Goal: Transaction & Acquisition: Purchase product/service

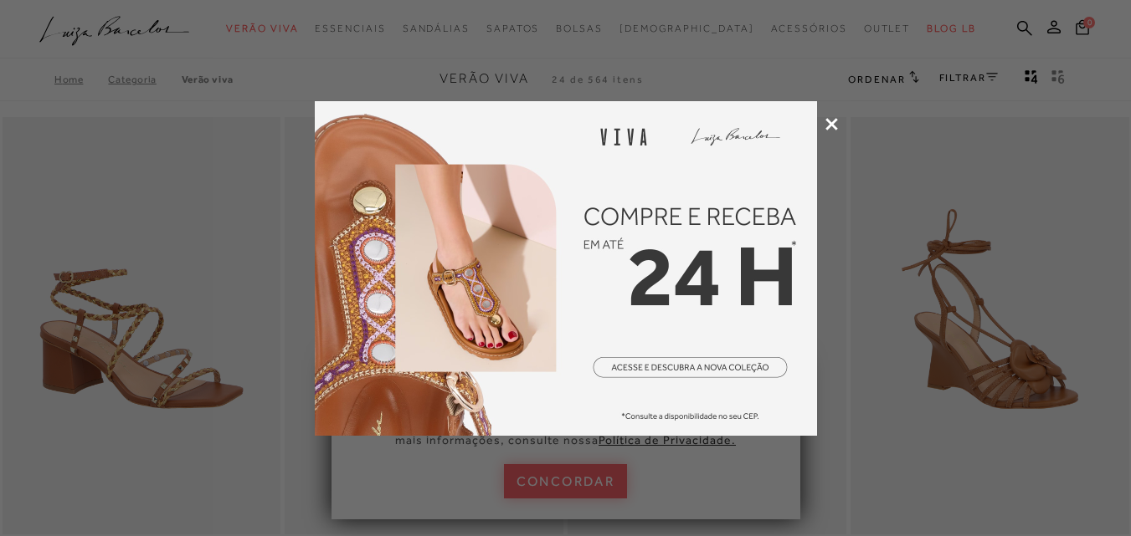
click at [825, 132] on div at bounding box center [565, 268] width 1131 height 536
click at [828, 126] on icon at bounding box center [831, 124] width 13 height 13
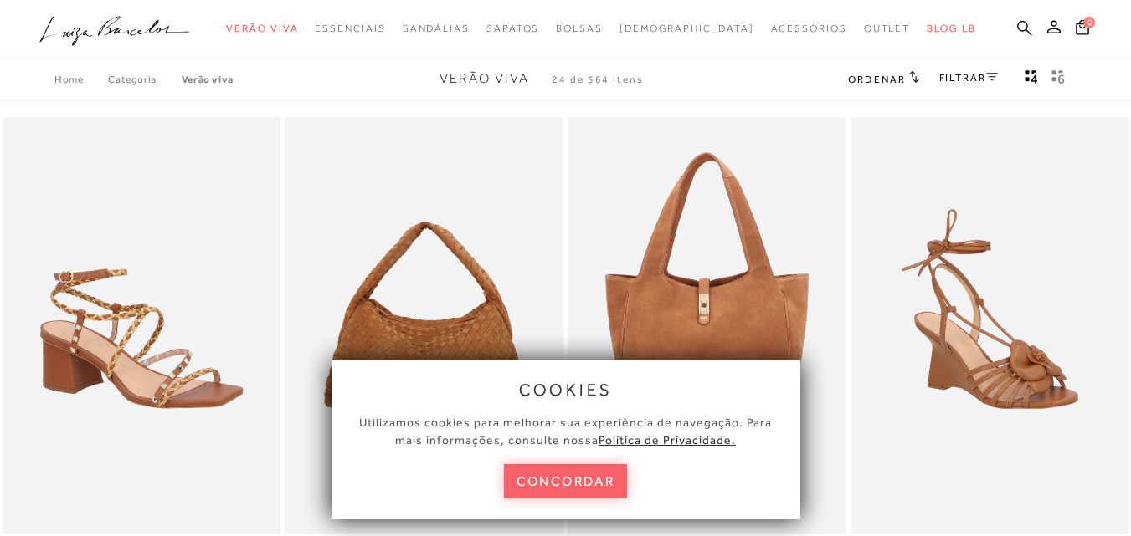
click at [1017, 20] on icon at bounding box center [1024, 28] width 15 height 16
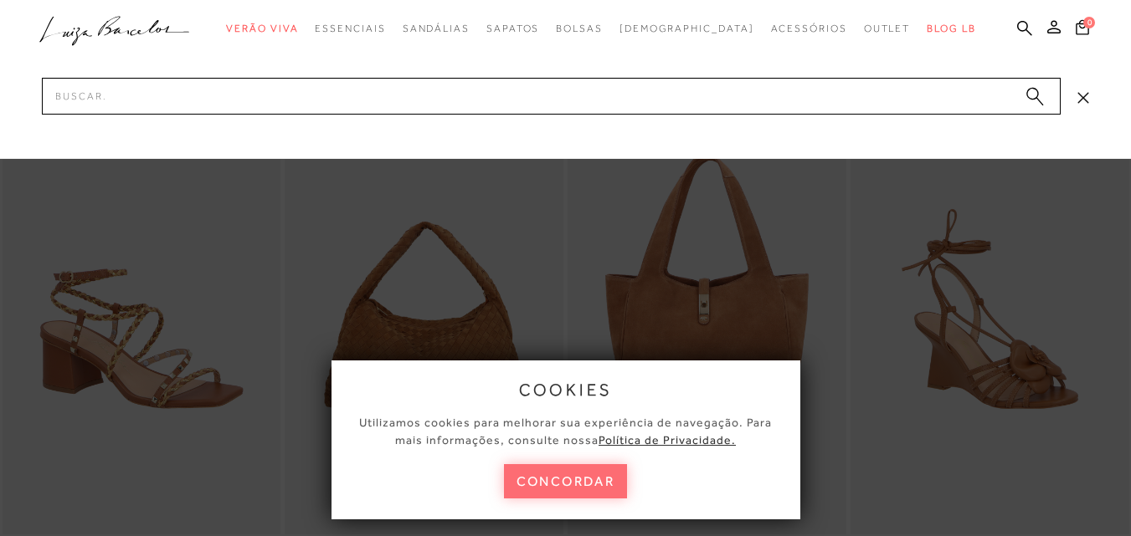
click at [595, 490] on button "concordar" at bounding box center [566, 481] width 124 height 34
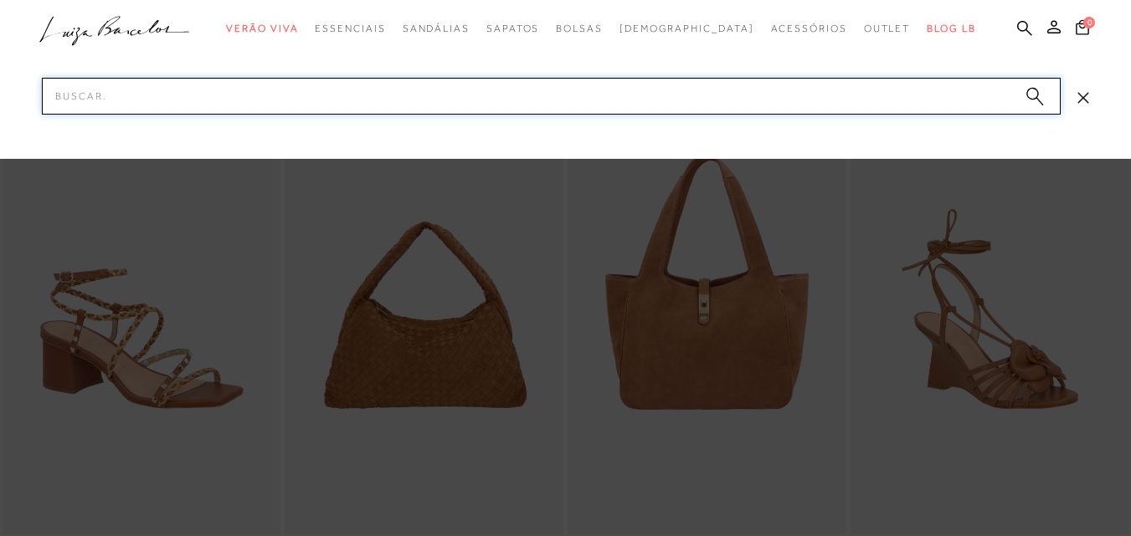
click at [410, 109] on input "Pesquisar" at bounding box center [551, 96] width 1018 height 37
type input "couro caramelo"
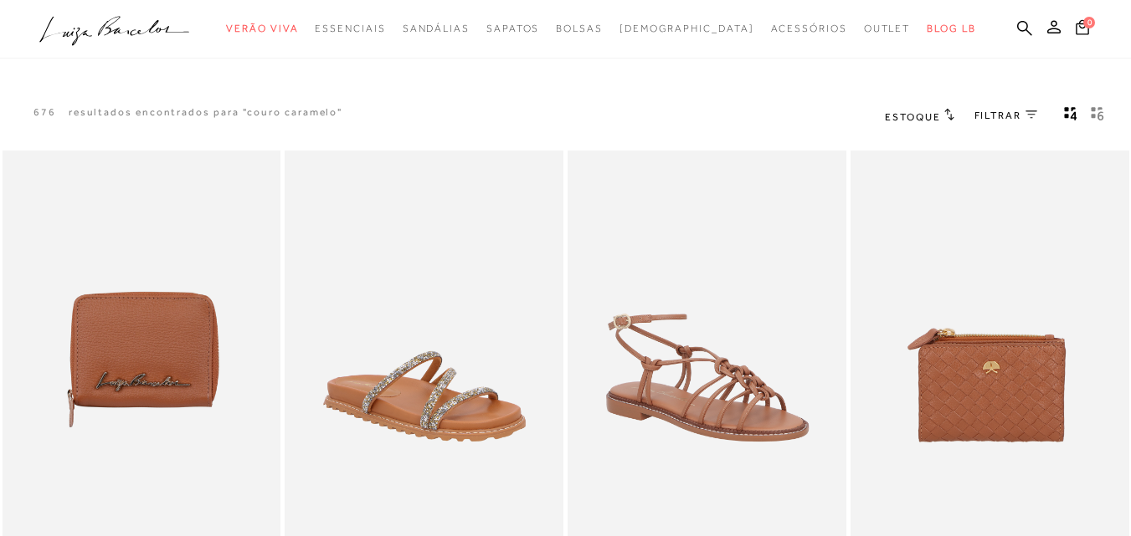
click at [100, 104] on div "676 resultados encontrados para "couro caramelo" Estoque Padrão Lançamentos Est…" at bounding box center [565, 117] width 1131 height 64
click at [1017, 25] on icon at bounding box center [1024, 28] width 15 height 16
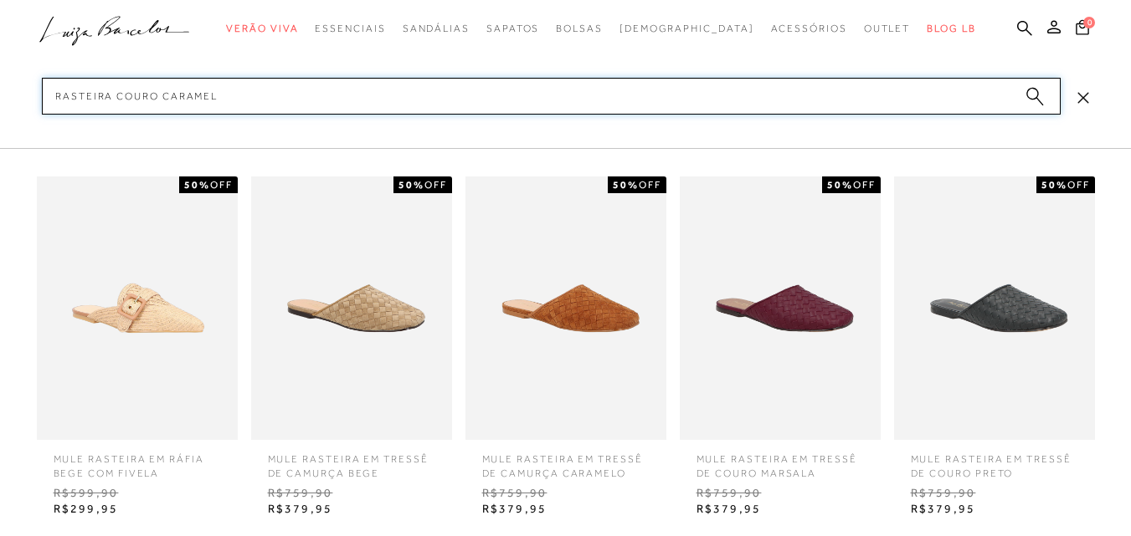
type input "rasteira couro caramelo"
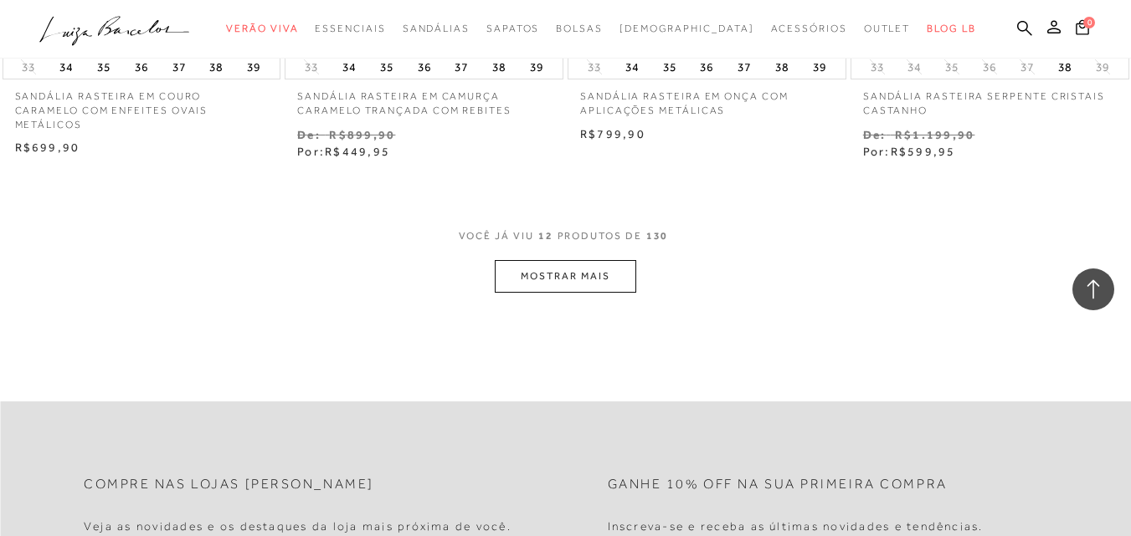
scroll to position [1607, 0]
click at [577, 256] on button "MOSTRAR MAIS" at bounding box center [565, 272] width 141 height 33
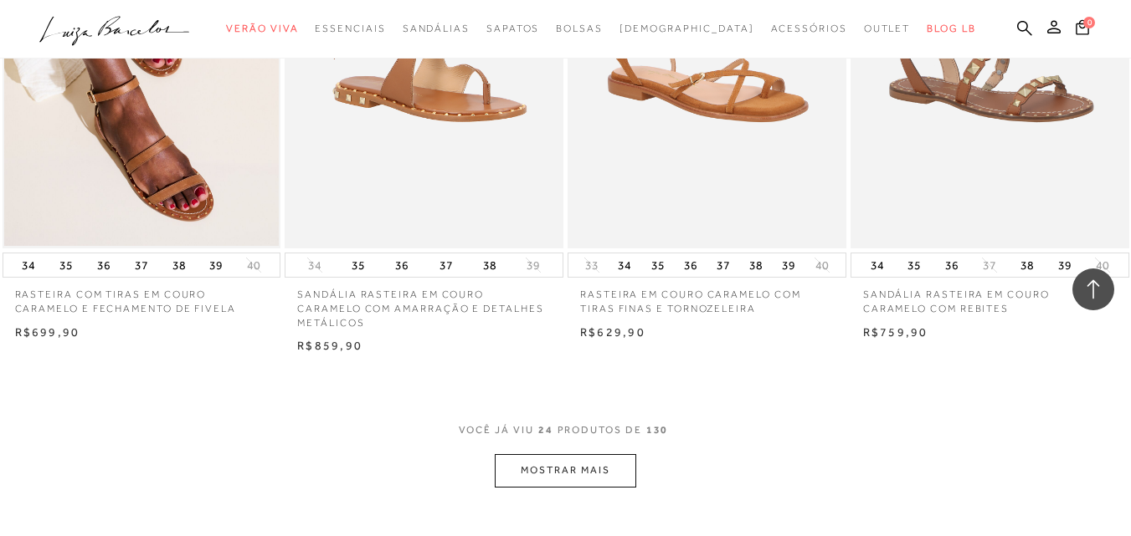
scroll to position [3005, 0]
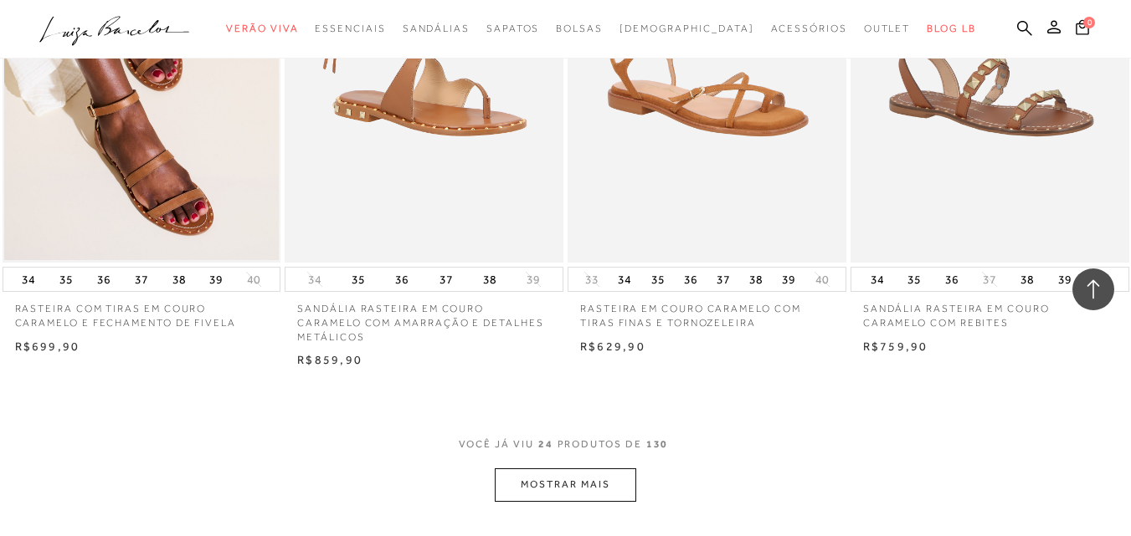
click at [551, 469] on button "MOSTRAR MAIS" at bounding box center [565, 485] width 141 height 33
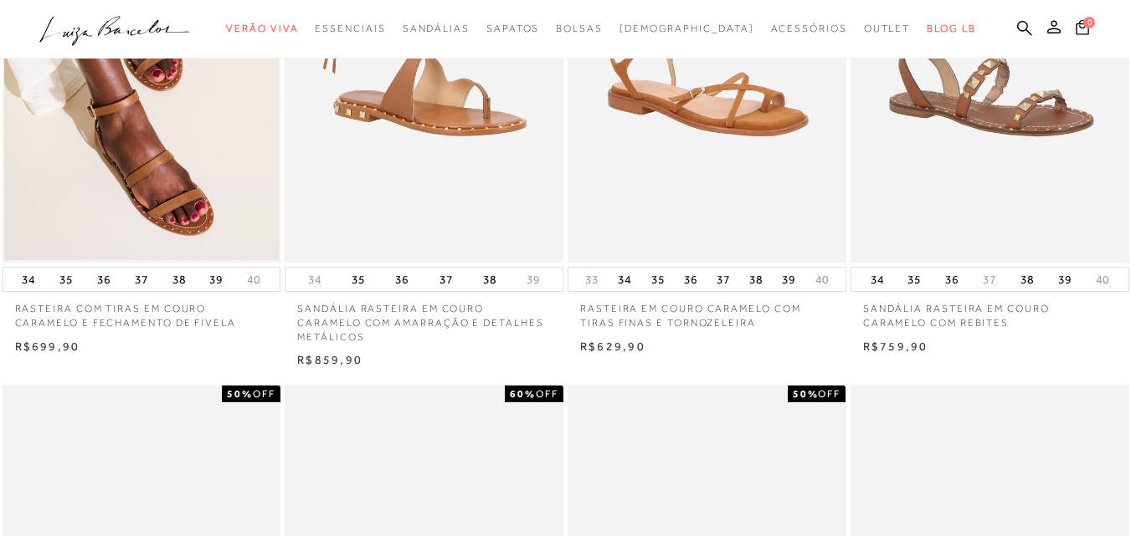
scroll to position [0, 0]
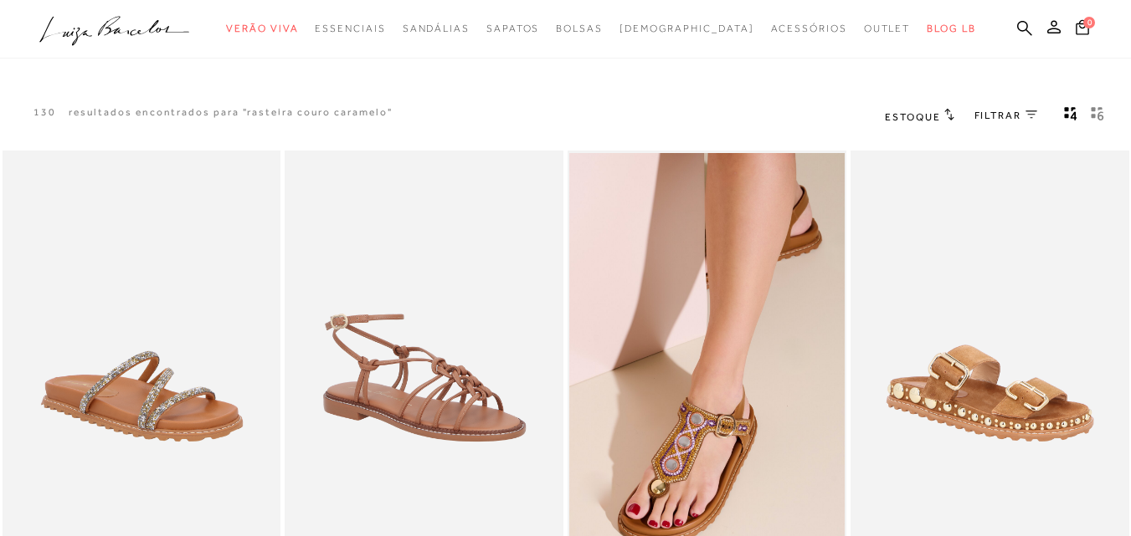
click at [930, 120] on span "Estoque" at bounding box center [912, 117] width 55 height 12
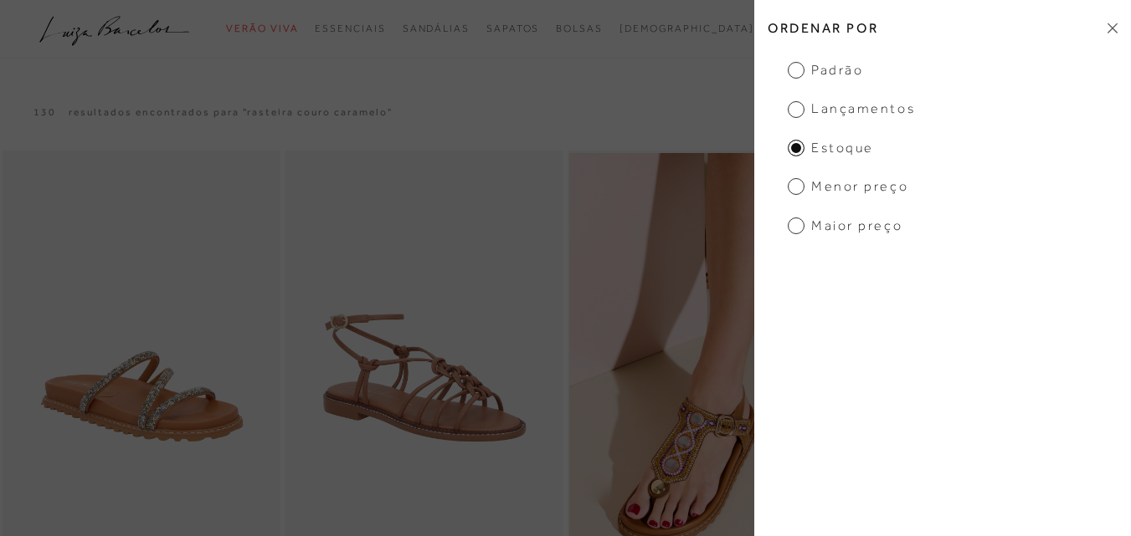
click at [797, 189] on span "Menor Preço" at bounding box center [847, 186] width 121 height 18
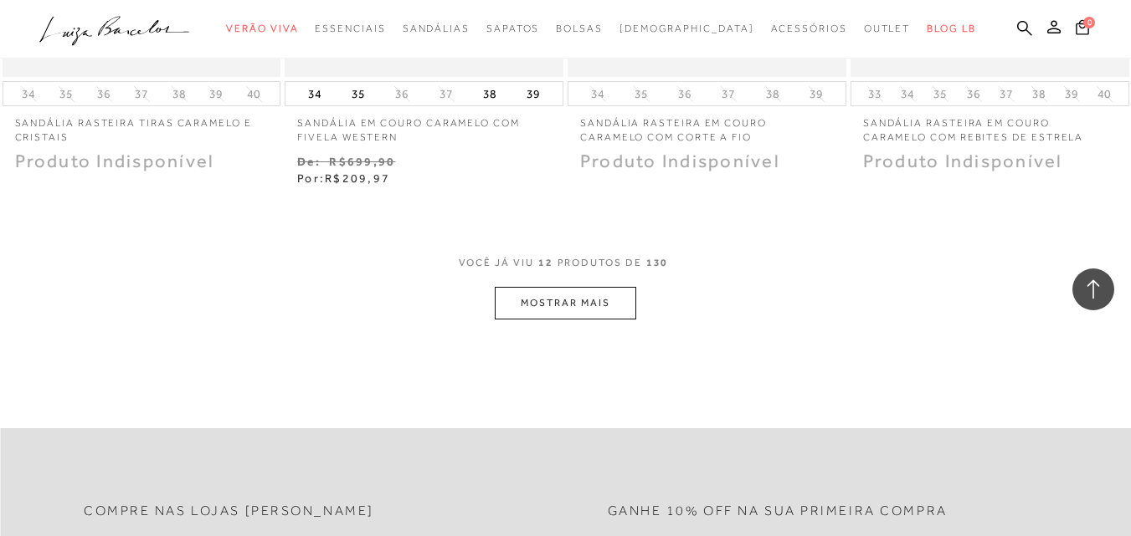
scroll to position [1573, 0]
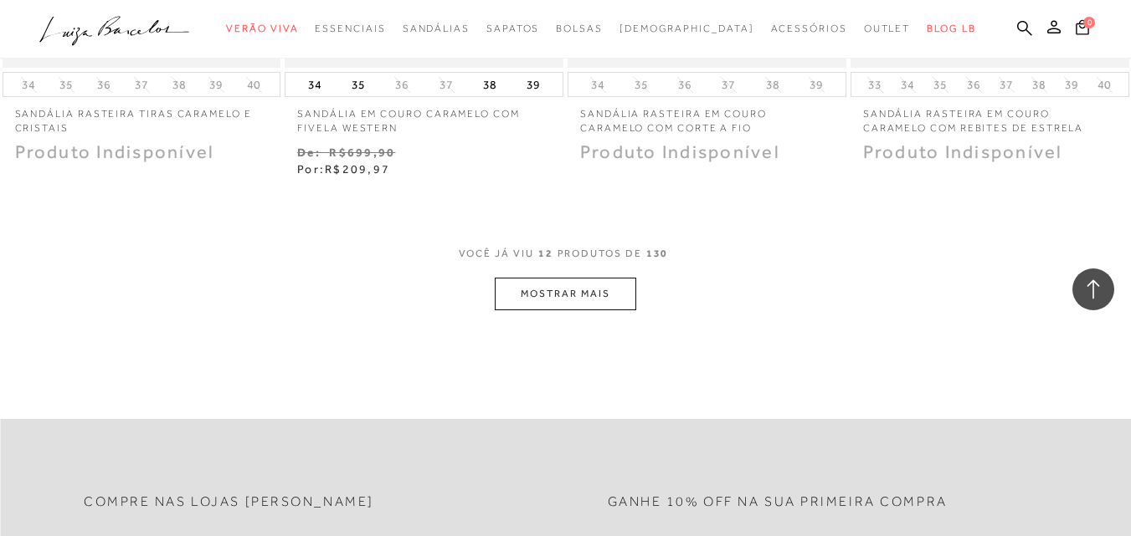
click at [578, 294] on button "MOSTRAR MAIS" at bounding box center [565, 294] width 141 height 33
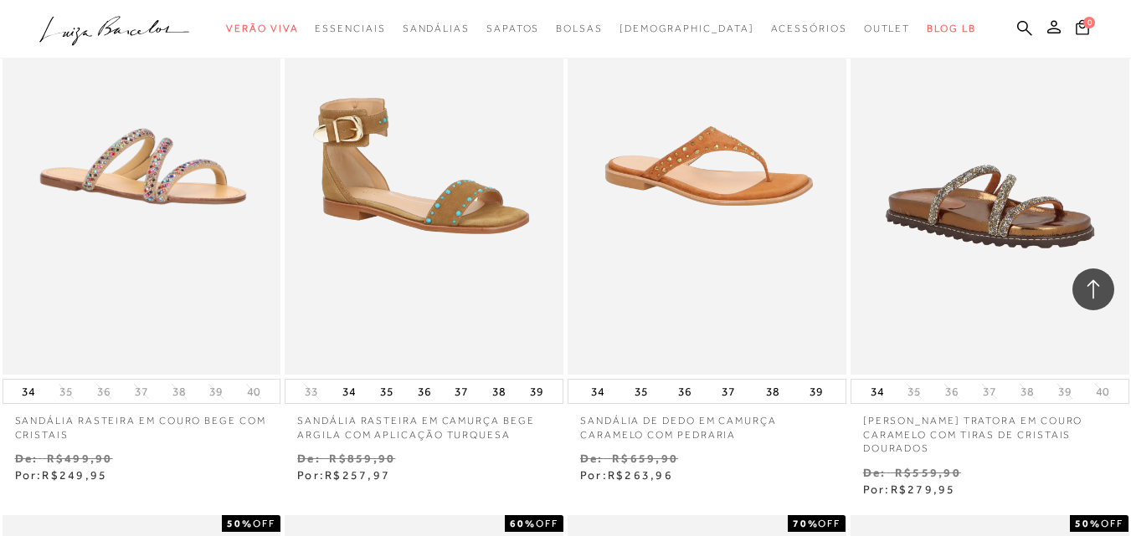
scroll to position [2362, 0]
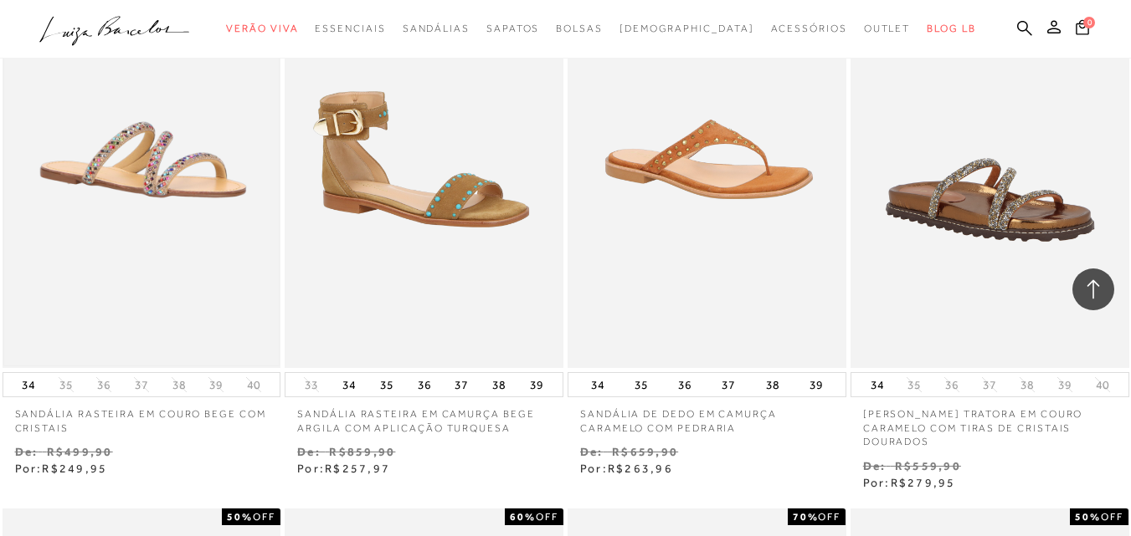
click at [152, 208] on img at bounding box center [141, 159] width 275 height 413
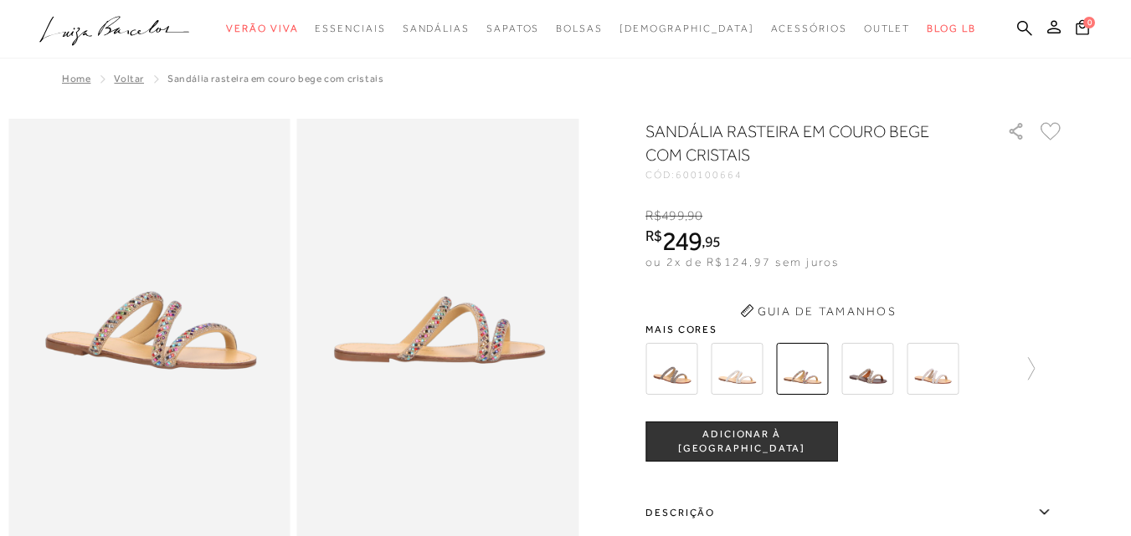
click at [873, 352] on img at bounding box center [867, 369] width 52 height 52
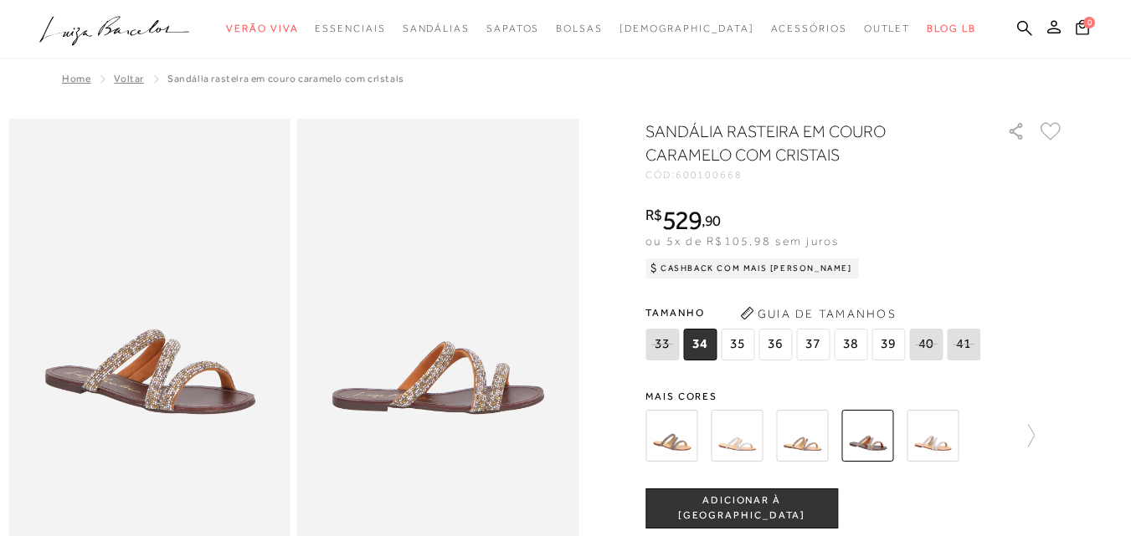
click at [666, 438] on img at bounding box center [671, 436] width 52 height 52
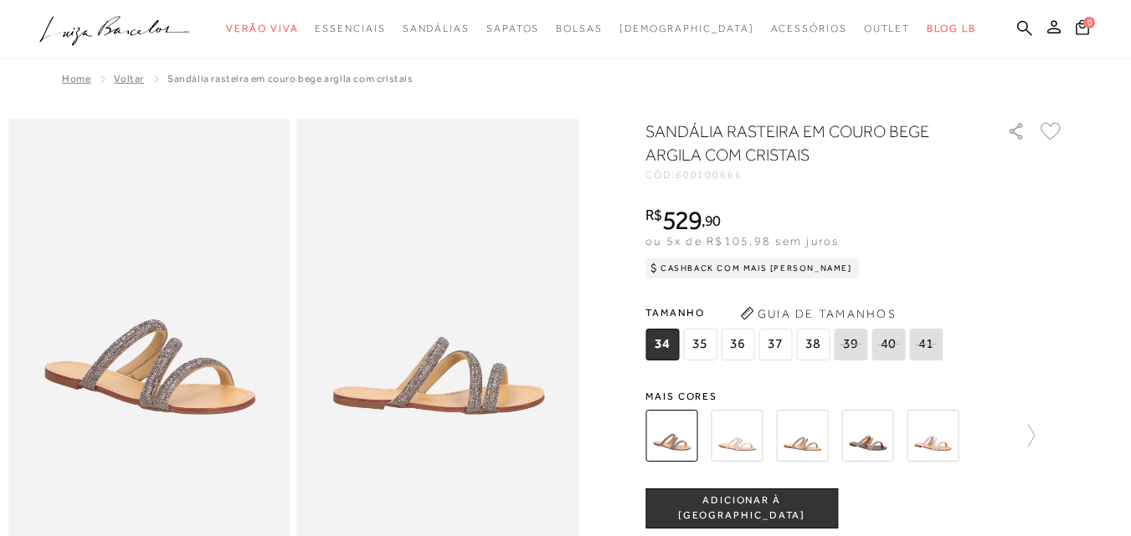
click at [741, 434] on img at bounding box center [736, 436] width 52 height 52
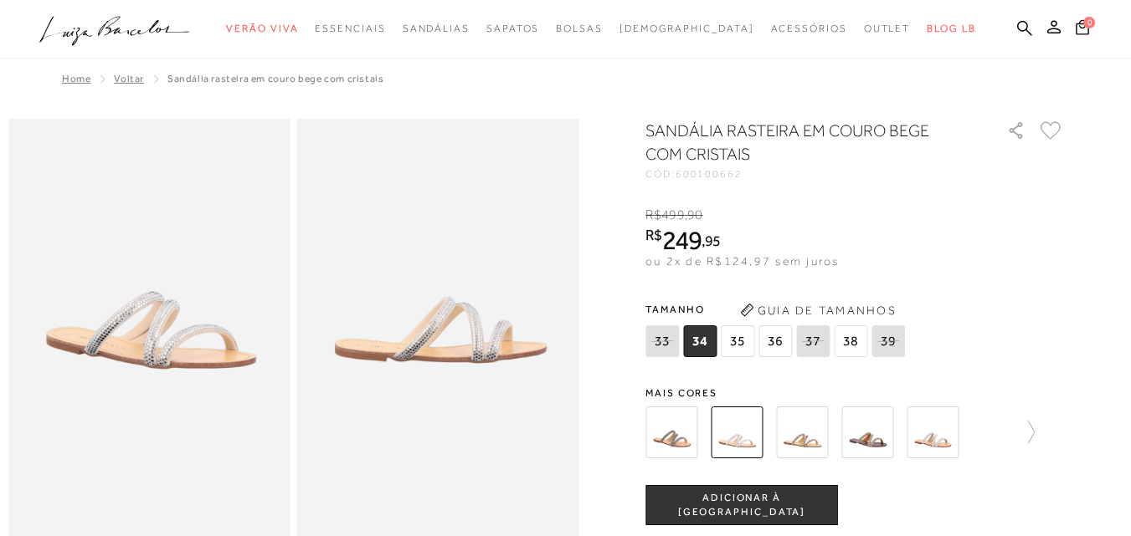
click at [855, 341] on span "38" at bounding box center [849, 342] width 33 height 32
click at [823, 426] on img at bounding box center [802, 433] width 52 height 52
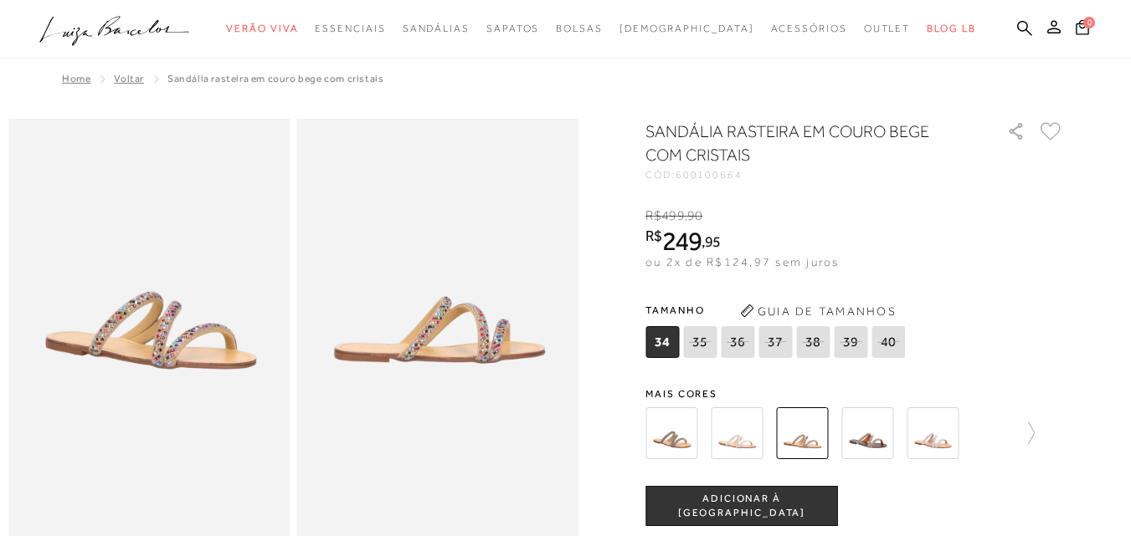
click at [928, 437] on img at bounding box center [932, 434] width 52 height 52
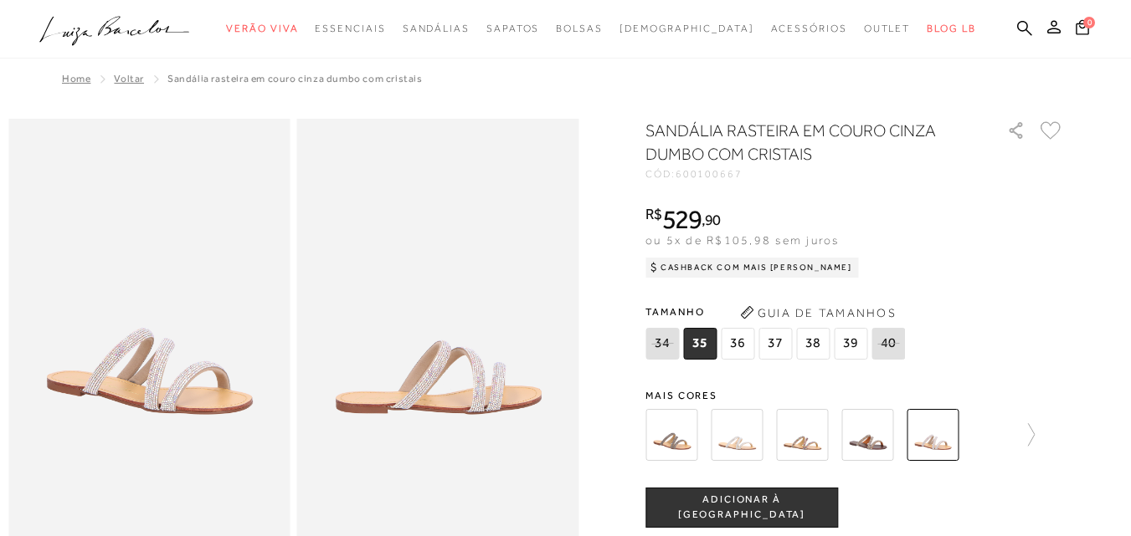
click at [751, 448] on img at bounding box center [736, 435] width 52 height 52
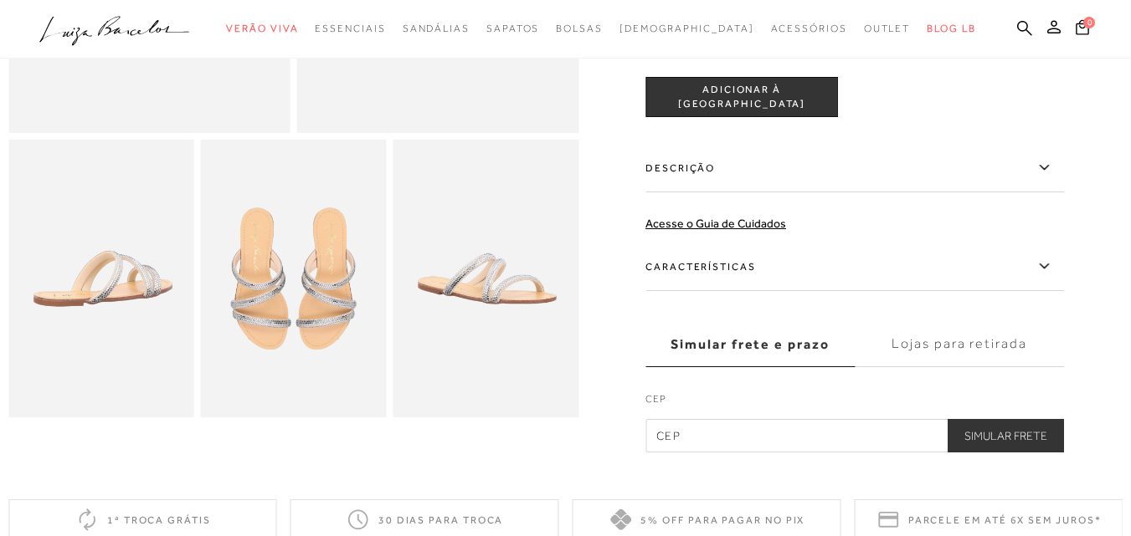
scroll to position [413, 0]
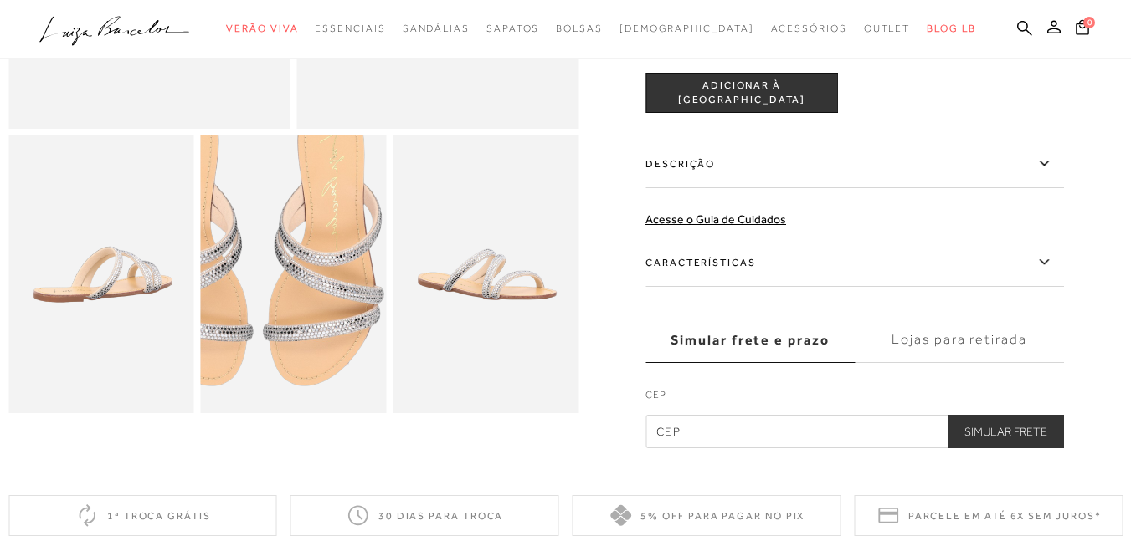
click at [330, 320] on img at bounding box center [257, 242] width 371 height 556
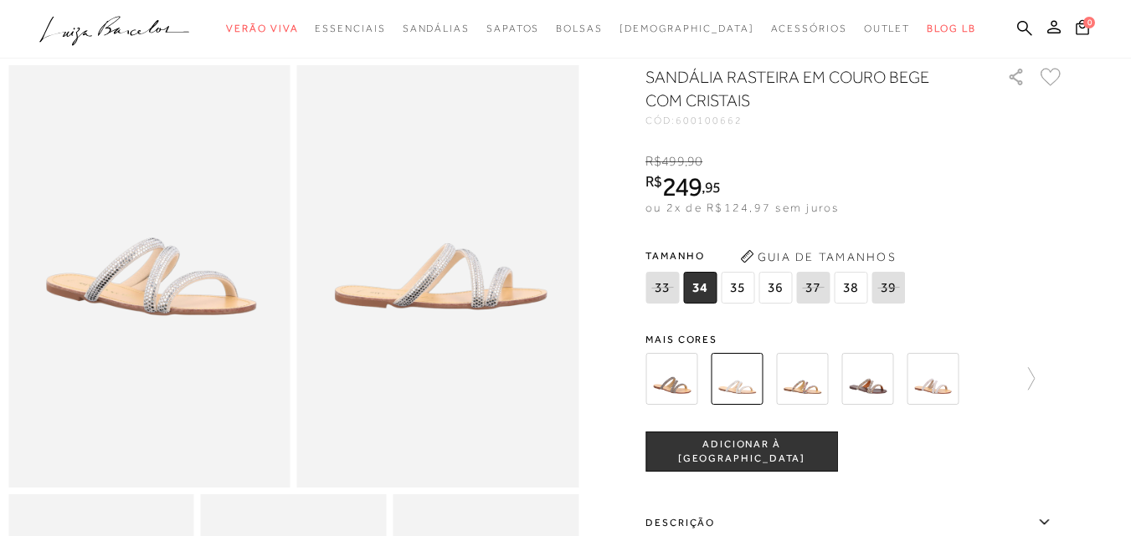
scroll to position [42, 0]
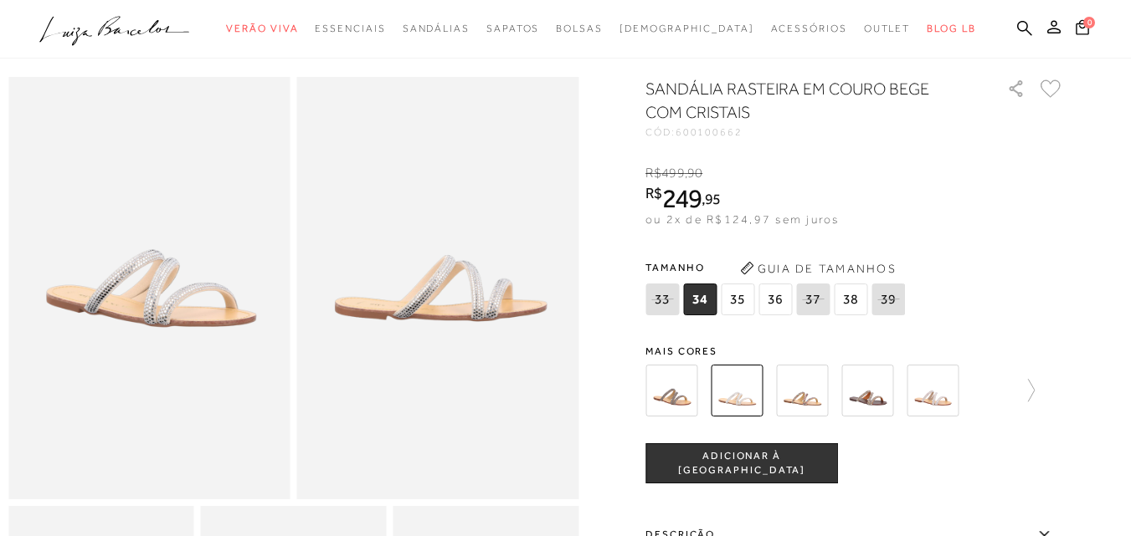
click at [849, 299] on span "38" at bounding box center [849, 300] width 33 height 32
click at [776, 462] on span "ADICIONAR À SACOLA" at bounding box center [741, 463] width 191 height 29
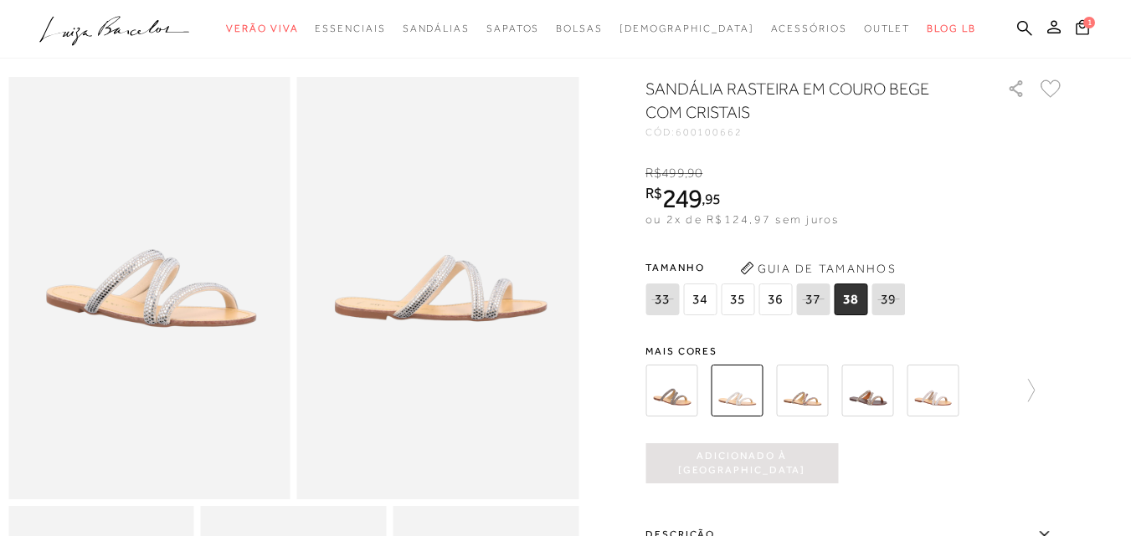
scroll to position [0, 0]
click at [1074, 33] on icon at bounding box center [1082, 27] width 16 height 18
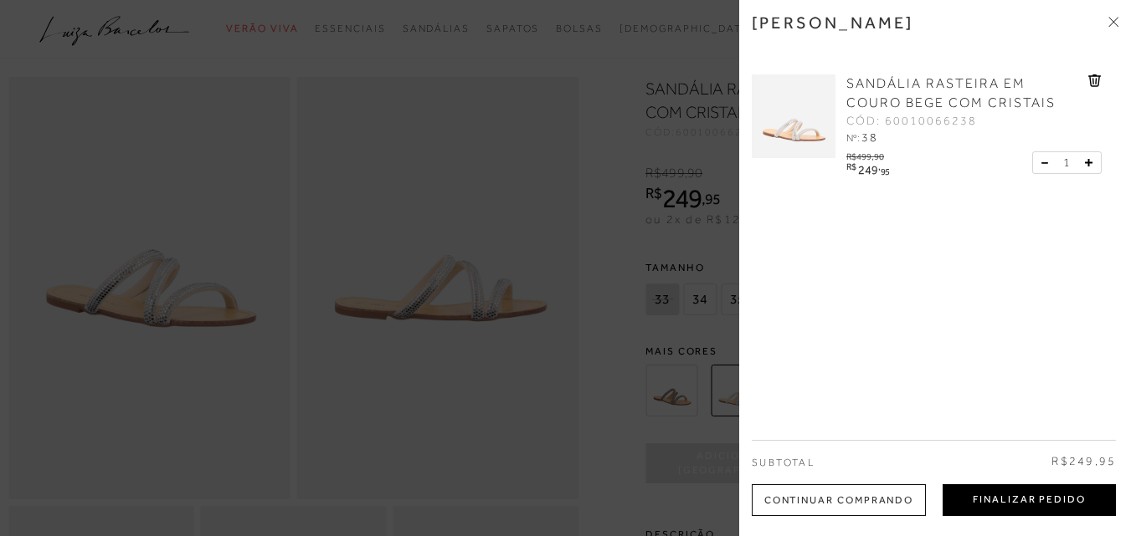
click at [1022, 514] on button "Finalizar Pedido" at bounding box center [1028, 501] width 173 height 32
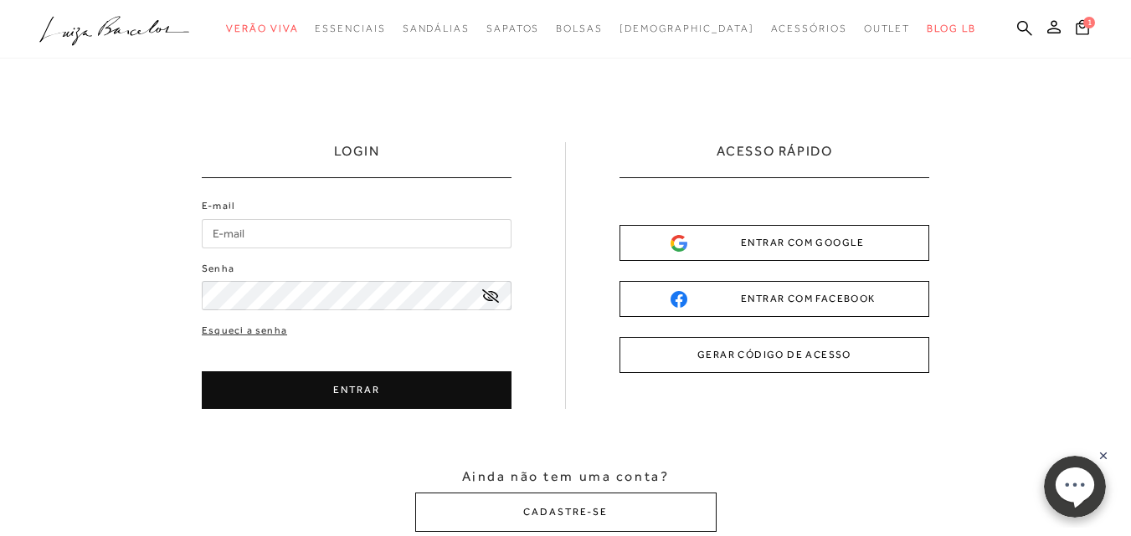
click at [636, 256] on button "ENTRAR COM GOOGLE" at bounding box center [774, 243] width 310 height 36
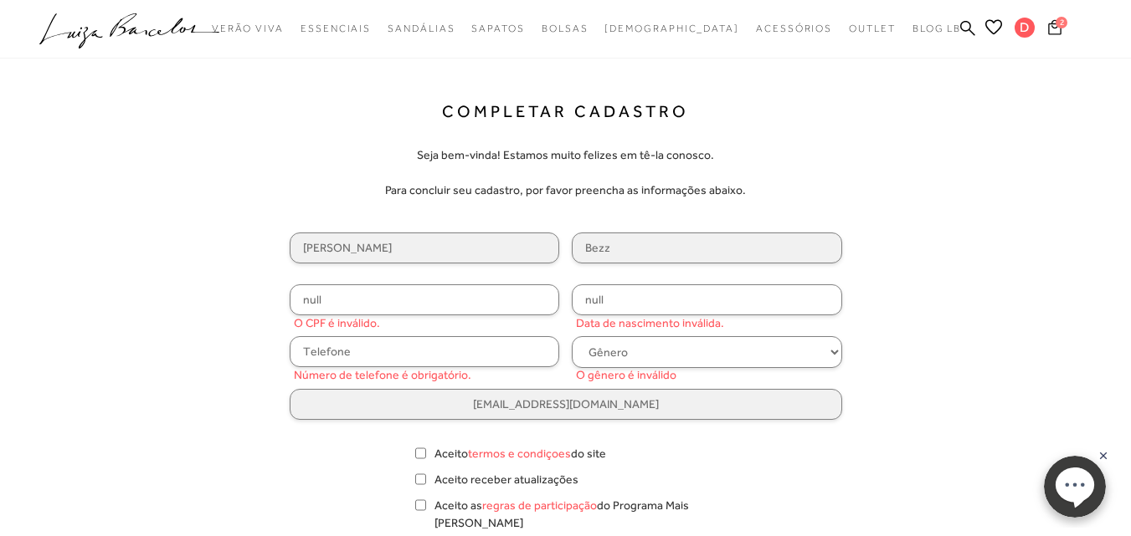
click at [1051, 20] on icon at bounding box center [1054, 27] width 13 height 16
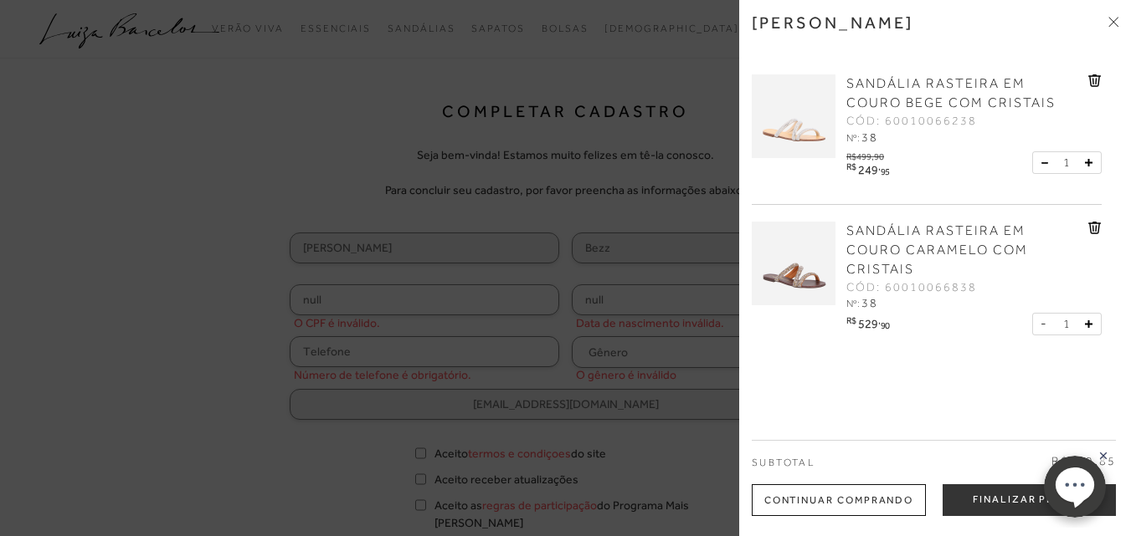
click at [649, 168] on div at bounding box center [565, 268] width 1131 height 536
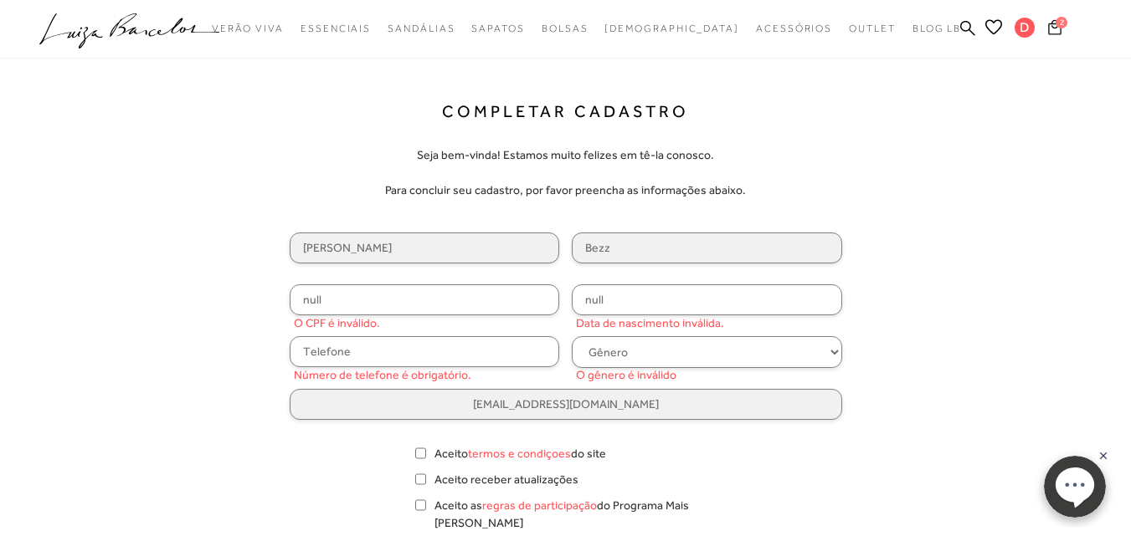
click at [1058, 37] on button "2" at bounding box center [1054, 29] width 23 height 23
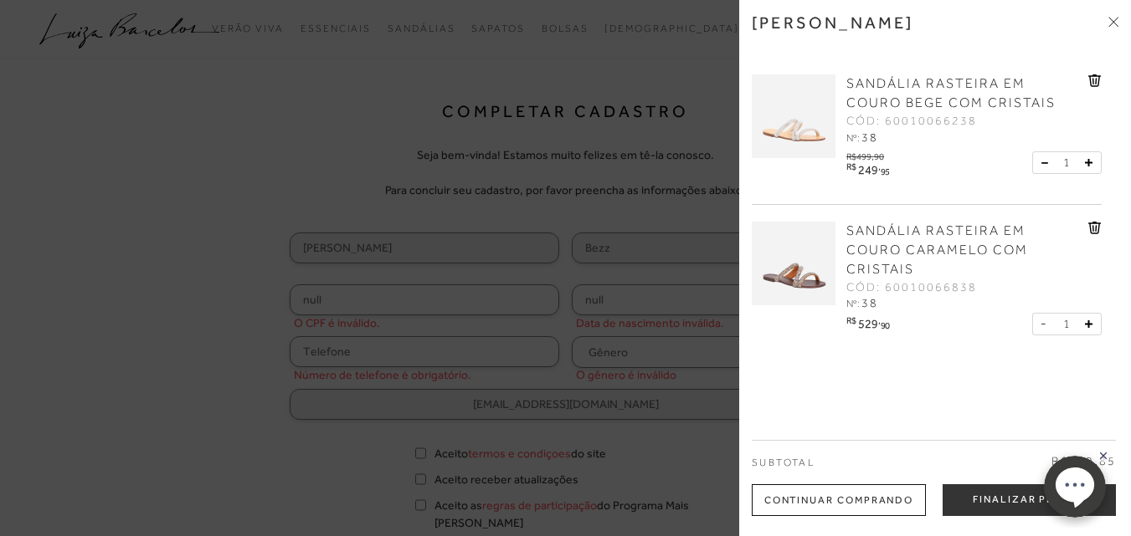
click at [1088, 226] on icon at bounding box center [1094, 228] width 13 height 13
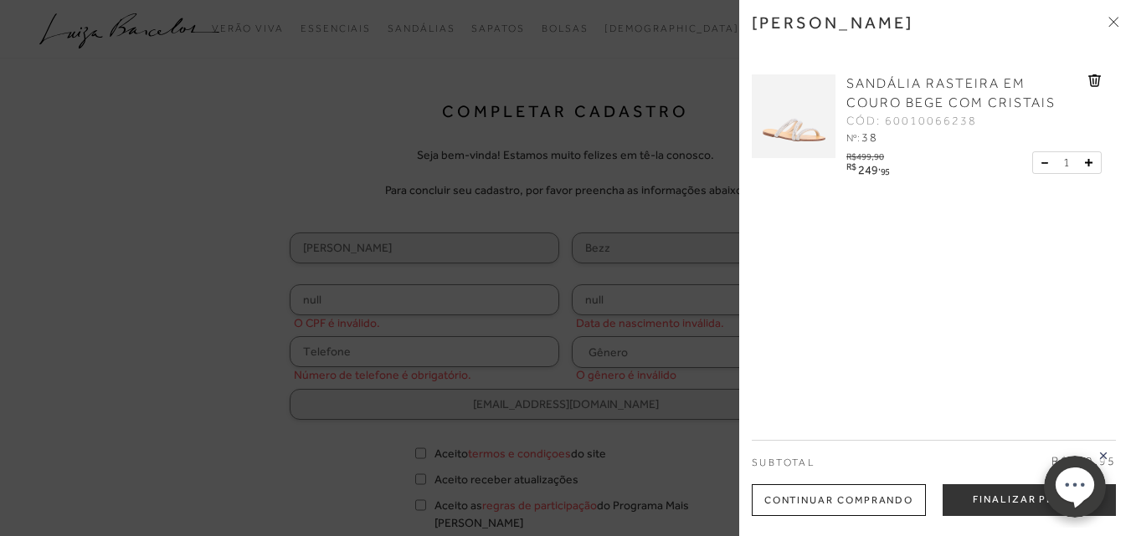
click at [1101, 457] on rect at bounding box center [1102, 455] width 13 height 13
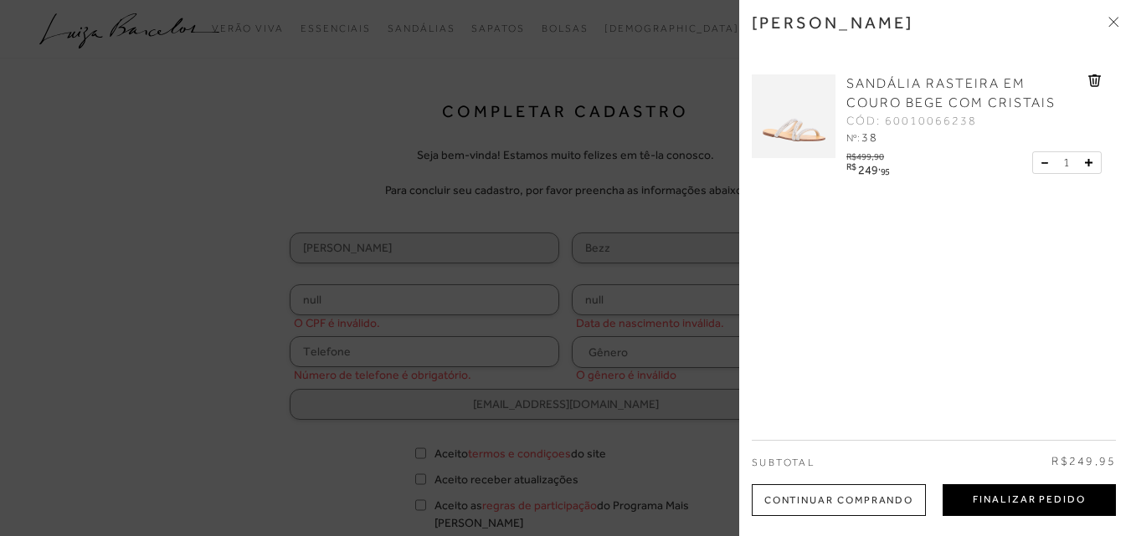
click at [1037, 512] on button "Finalizar Pedido" at bounding box center [1028, 501] width 173 height 32
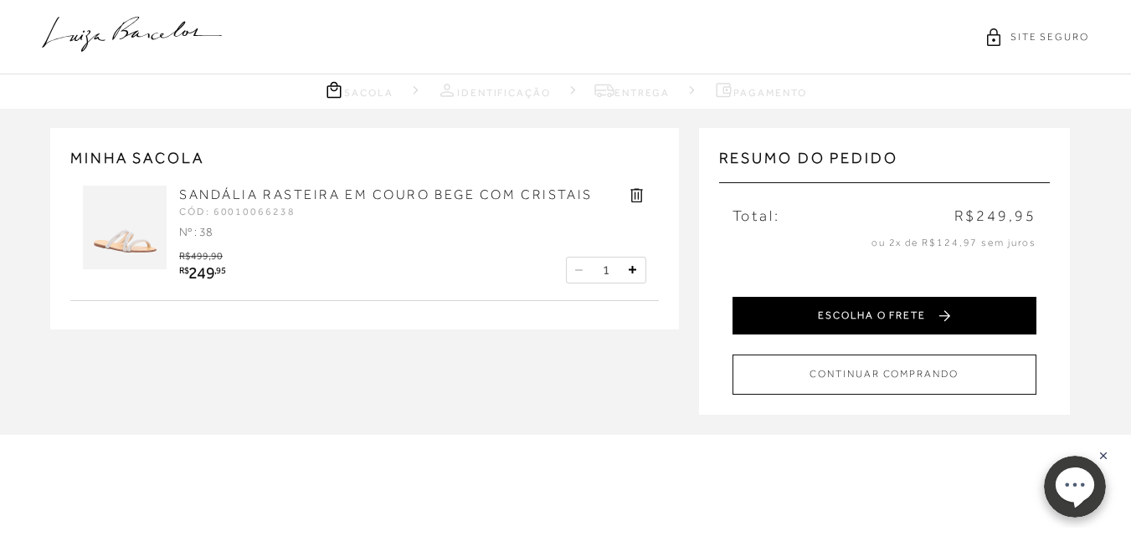
click at [909, 321] on button "ESCOLHA O FRETE" at bounding box center [884, 316] width 304 height 38
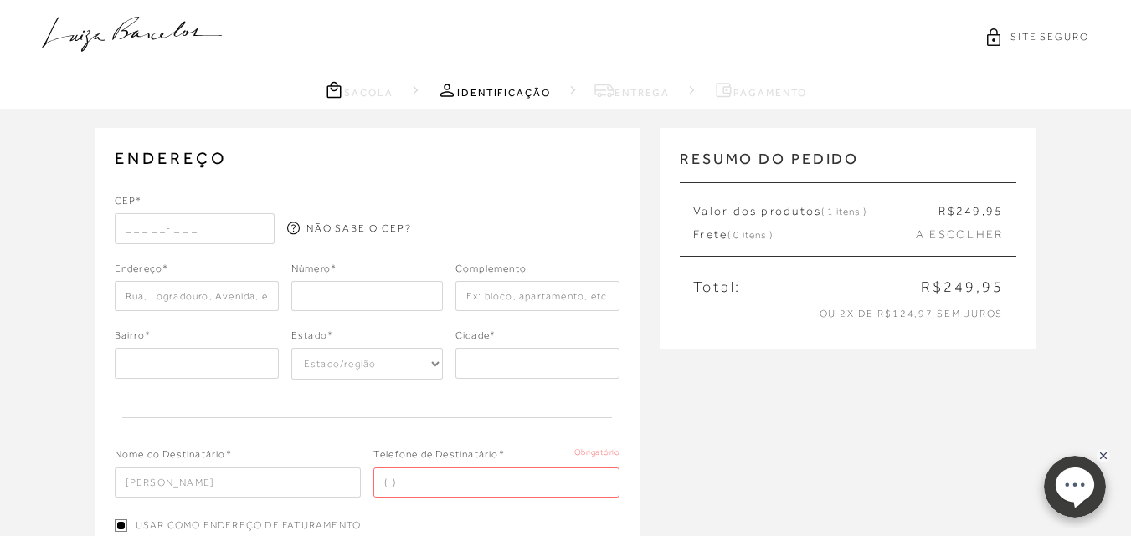
click at [180, 224] on input "text" at bounding box center [195, 228] width 160 height 30
type input "24220-031"
type input "Rua Gen Pereira da Silva"
type input "1003"
type input "Rua Gen Pereira da S"
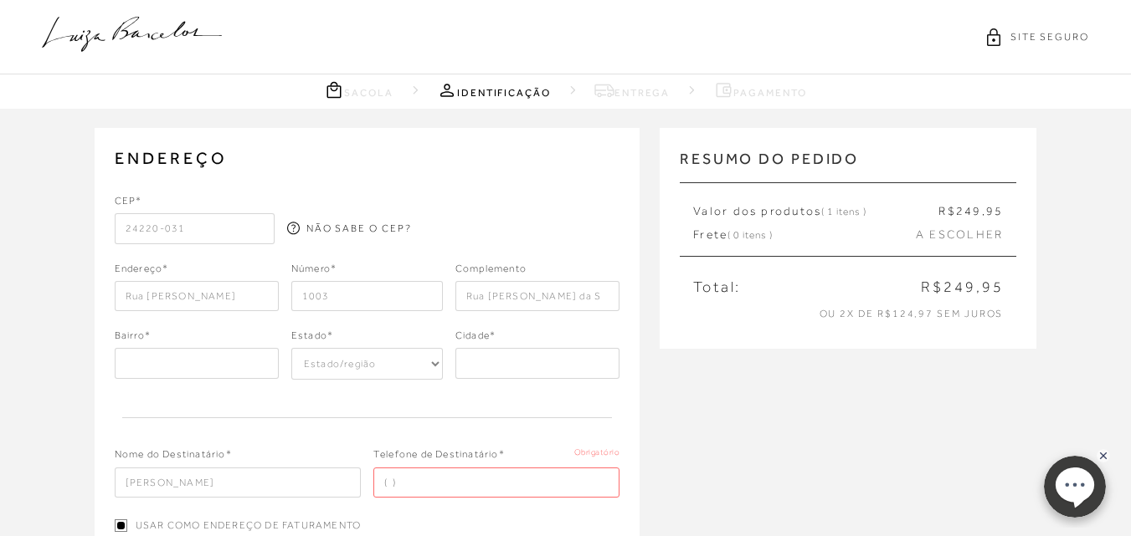
type input "BR-RJ"
type input "Niterói"
type input "BRRJ"
type input "Rua General Pereira da Silva"
type input "Icaraí"
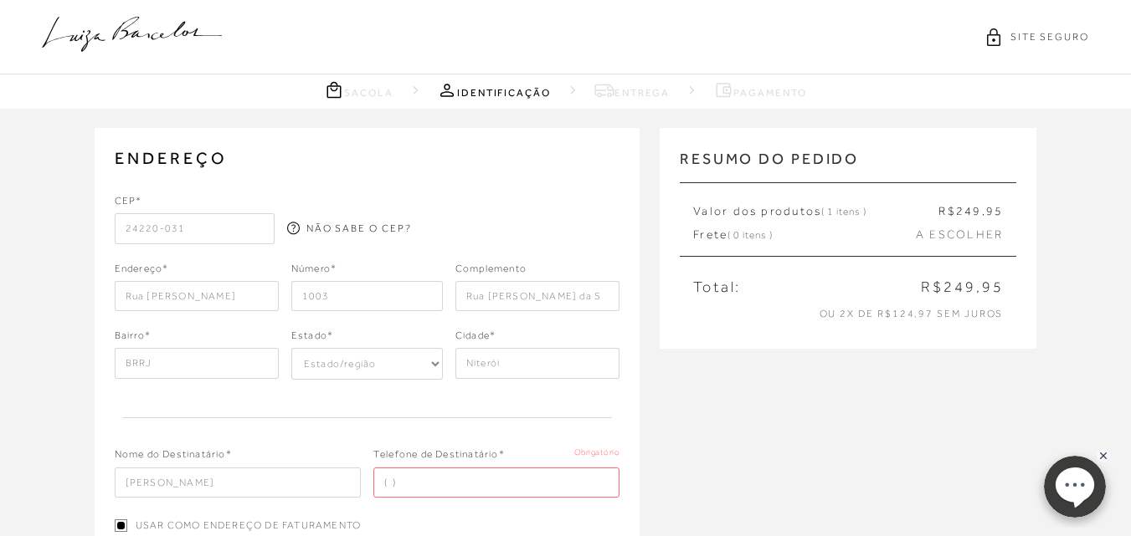
select select "RJ"
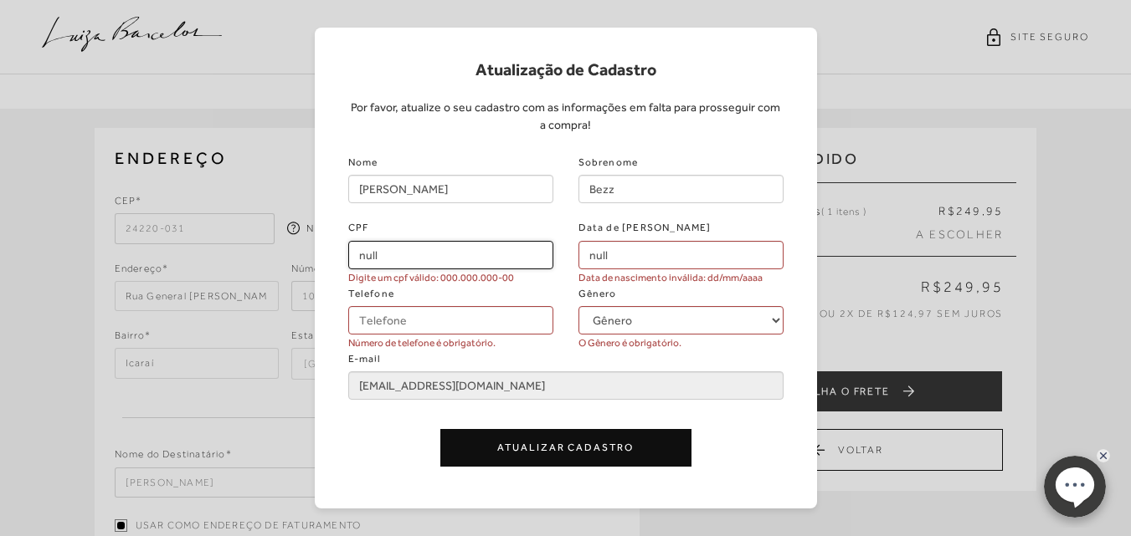
click at [474, 265] on input "null" at bounding box center [450, 255] width 205 height 28
type input "154.488.617-92"
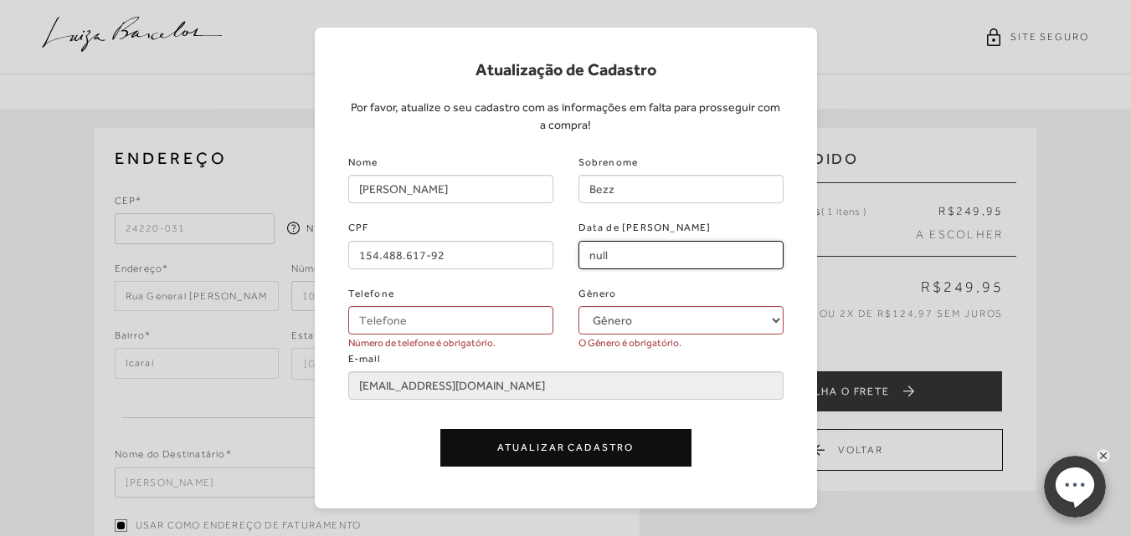
click at [674, 261] on input "null" at bounding box center [680, 255] width 205 height 28
type input "21/12/2004"
click at [619, 350] on div "E-mail dianambezz@gmail.com" at bounding box center [566, 373] width 460 height 53
click at [618, 335] on span "O Gênero é obrigatório." at bounding box center [629, 344] width 103 height 18
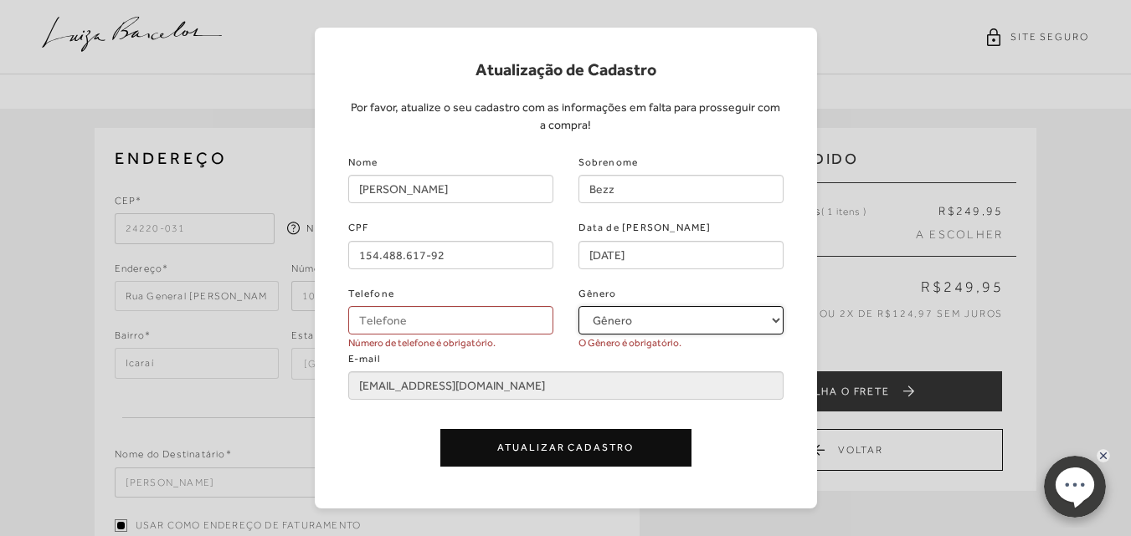
click at [619, 331] on select "Gênero Feminino Masculino" at bounding box center [680, 320] width 205 height 28
select select
click at [578, 306] on select "Gênero Feminino Masculino" at bounding box center [680, 320] width 205 height 28
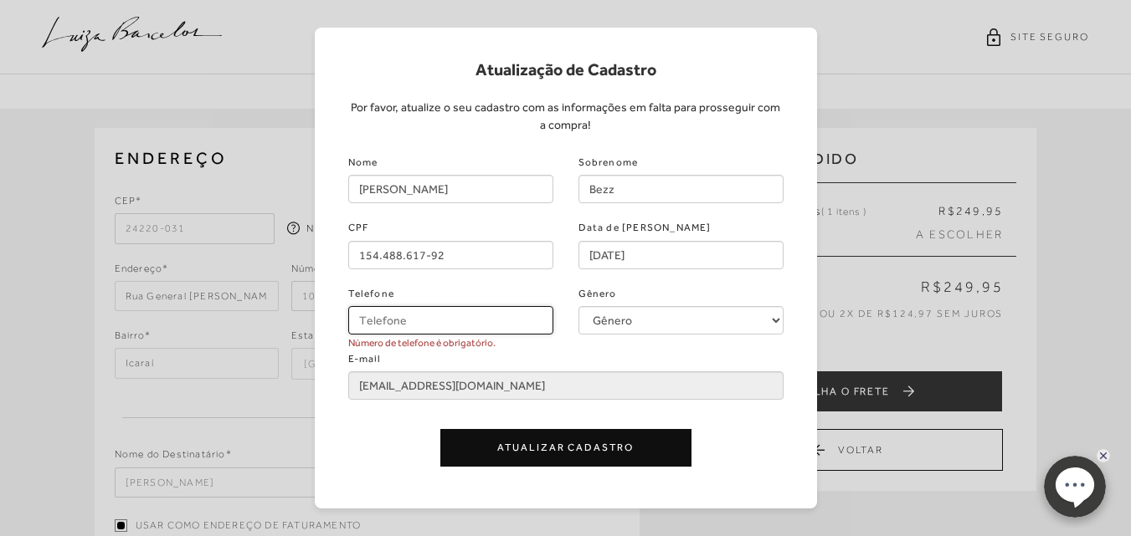
click at [469, 327] on input "Telefone" at bounding box center [450, 320] width 205 height 28
type input "(21) 99579-1794"
click at [473, 457] on button "Atualizar Cadastro" at bounding box center [565, 448] width 251 height 38
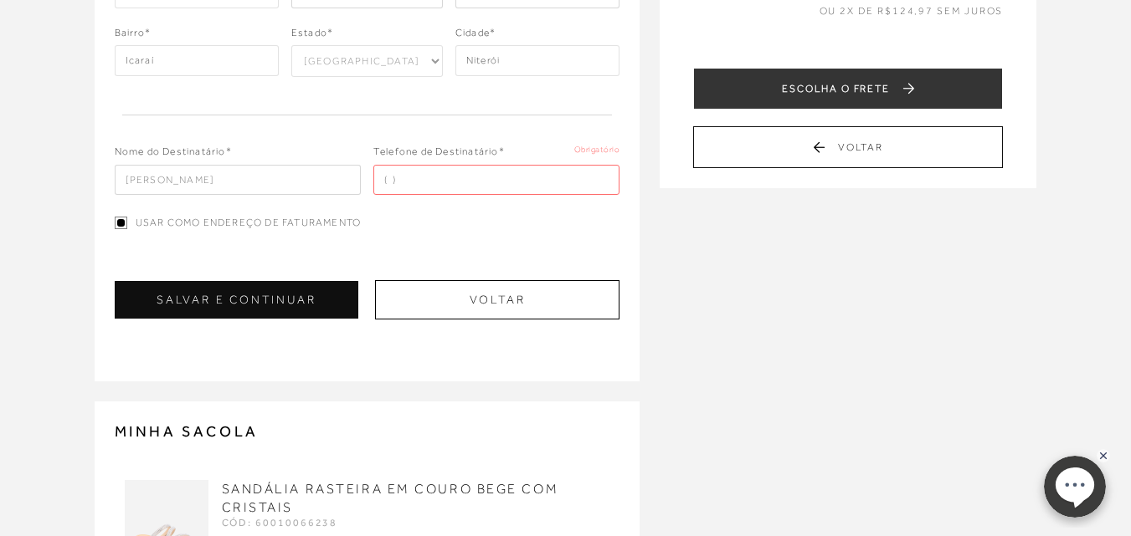
scroll to position [305, 0]
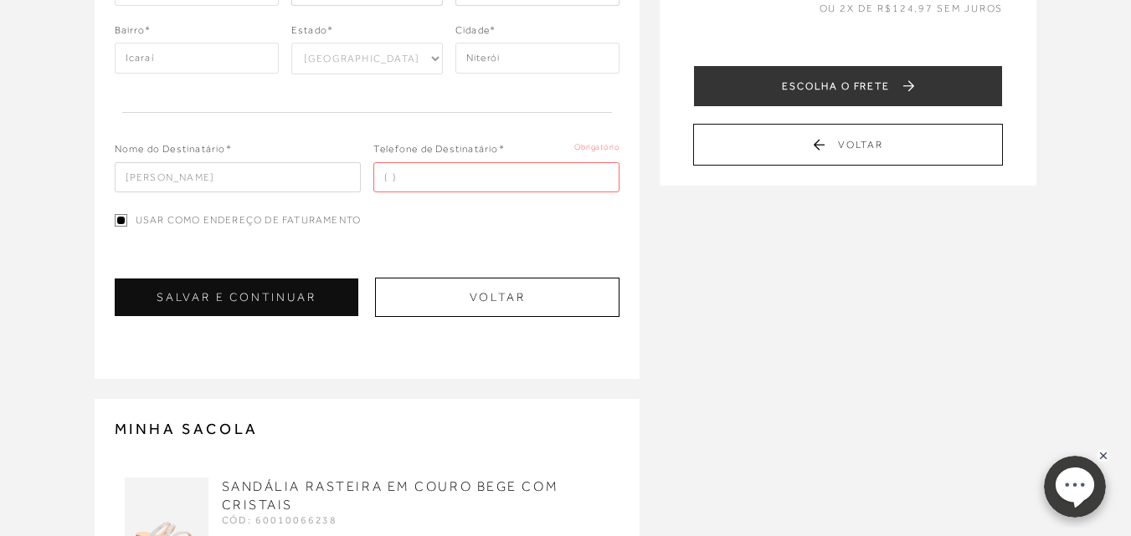
click at [249, 191] on input "Diana Bezz" at bounding box center [238, 177] width 246 height 30
click at [436, 172] on input "tel" at bounding box center [496, 177] width 246 height 30
type input "(21) 99579-1794"
click at [284, 286] on button "SALVAR E CONTINUAR" at bounding box center [237, 298] width 244 height 38
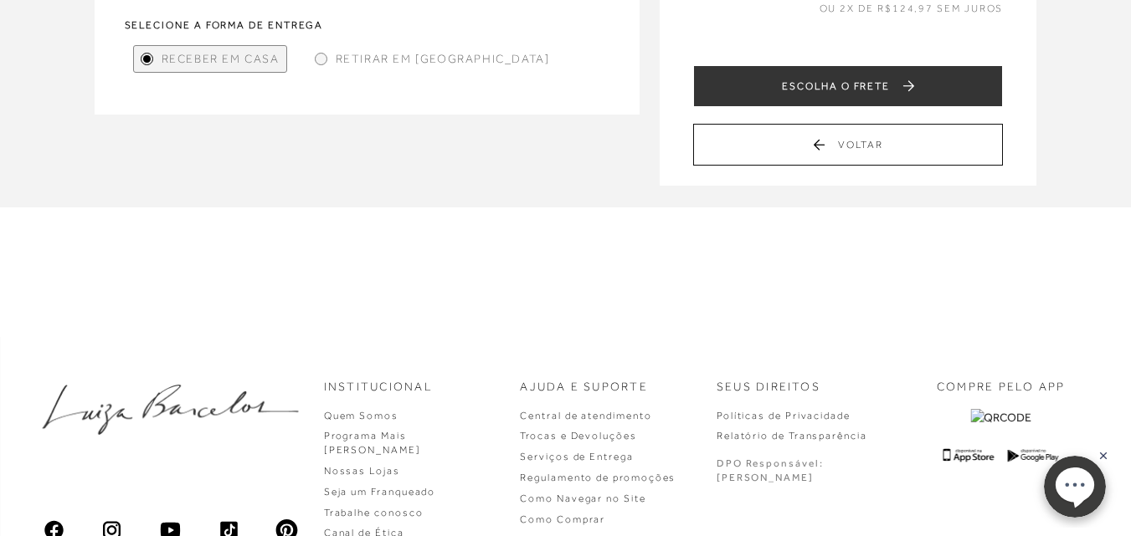
scroll to position [0, 0]
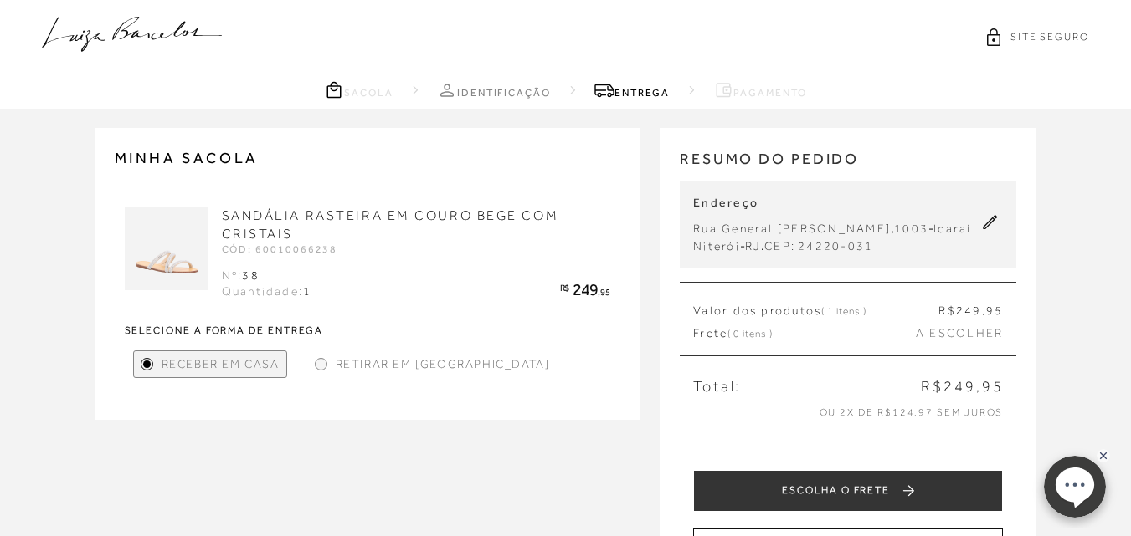
click at [377, 367] on span "Retirar em Loja" at bounding box center [443, 365] width 214 height 18
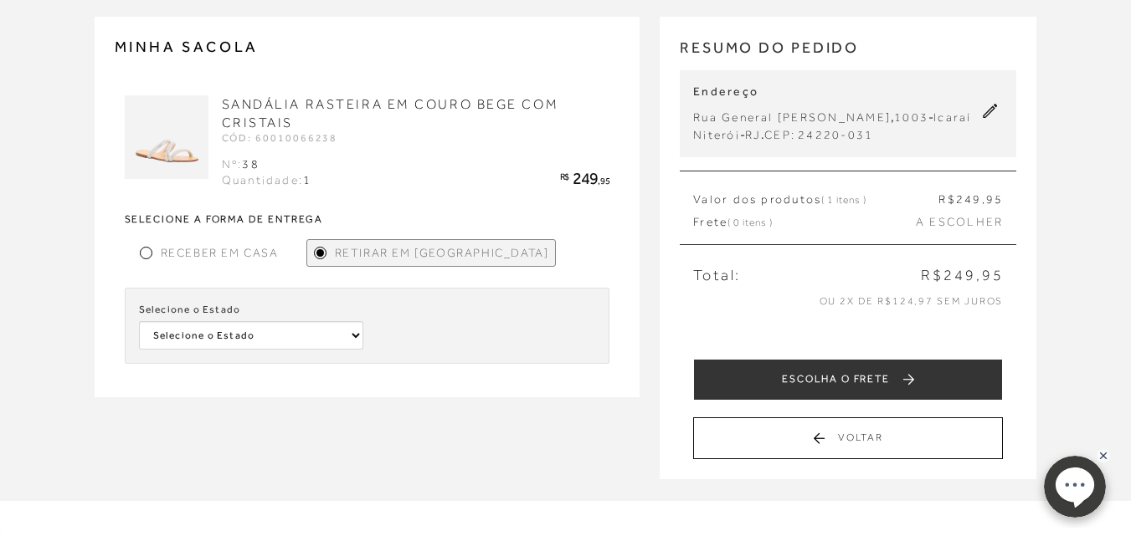
scroll to position [142, 0]
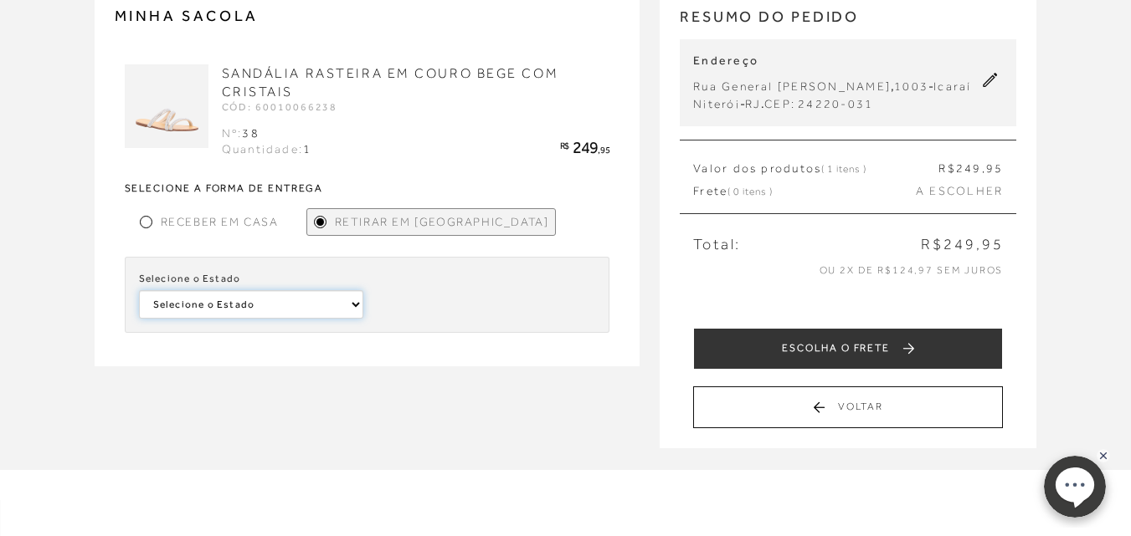
click at [277, 317] on select "Selecione o Estado Bahia" at bounding box center [251, 304] width 225 height 28
click at [139, 290] on select "Selecione o Estado Bahia" at bounding box center [251, 304] width 225 height 28
click at [220, 221] on span "Receber em Casa" at bounding box center [220, 222] width 118 height 18
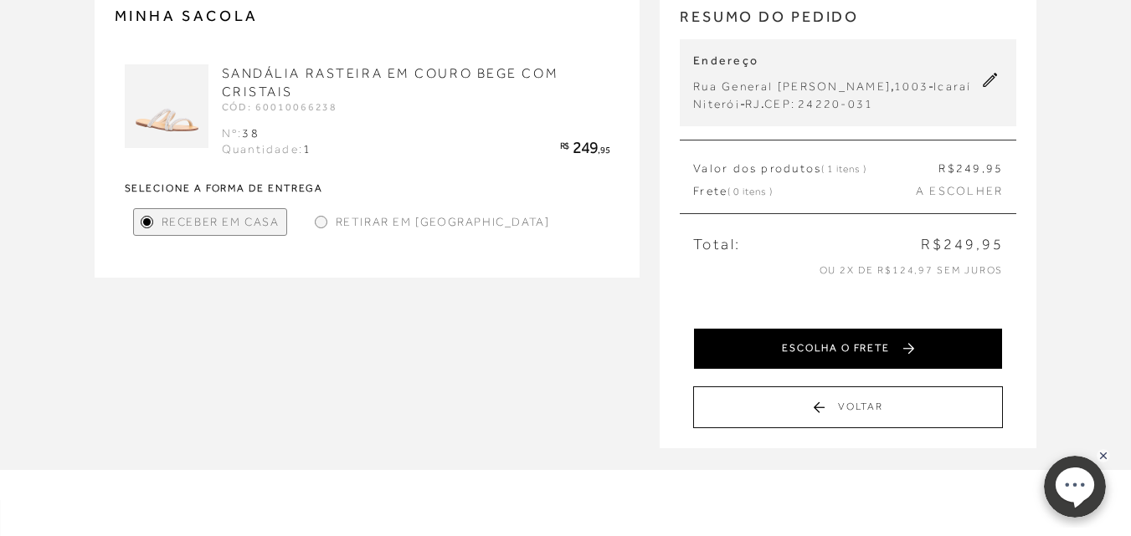
click at [741, 349] on button "ESCOLHA O FRETE" at bounding box center [848, 349] width 310 height 42
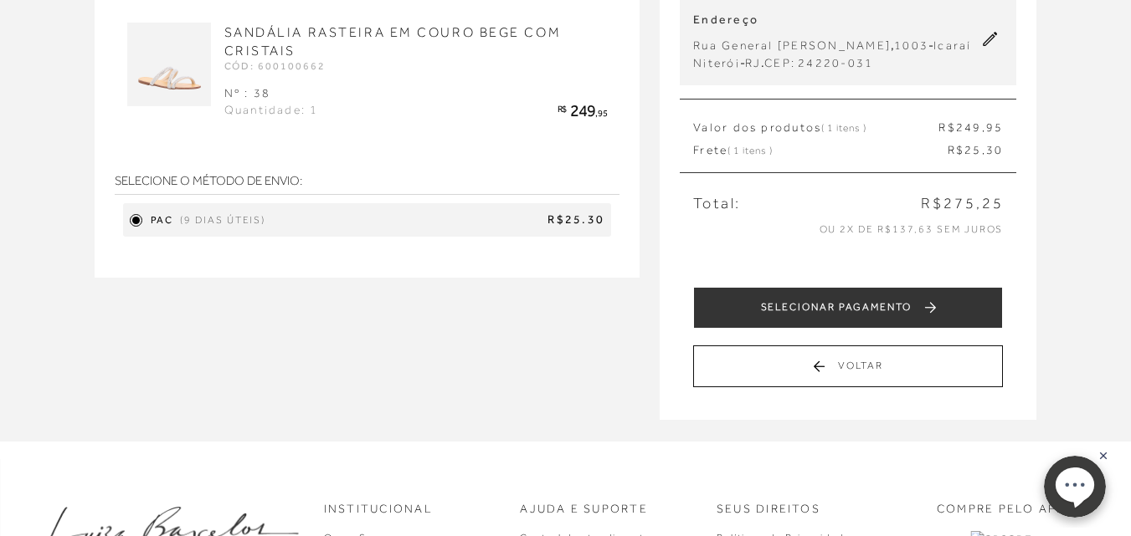
scroll to position [187, 0]
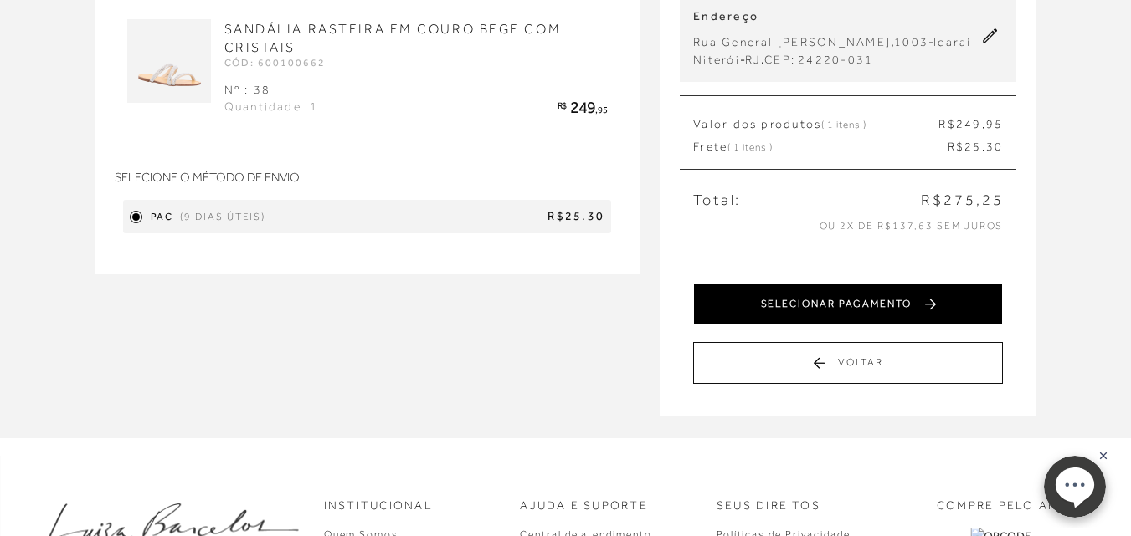
click at [828, 314] on button "SELECIONAR PAGAMENTO" at bounding box center [848, 305] width 310 height 42
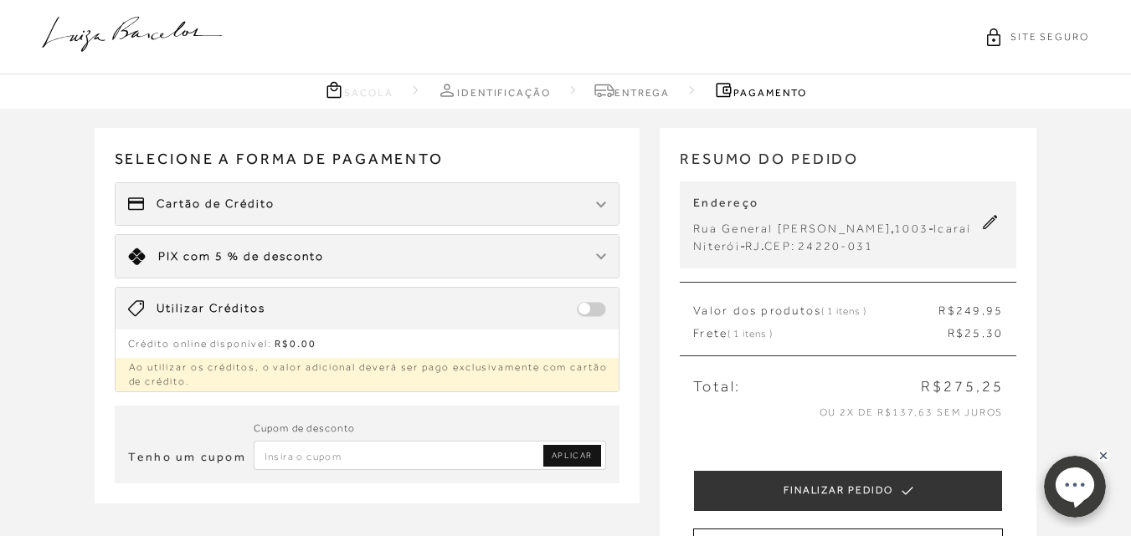
click at [470, 268] on div "Limite: R$ 5.000,00 PIX com 5 % de desconto" at bounding box center [367, 256] width 504 height 43
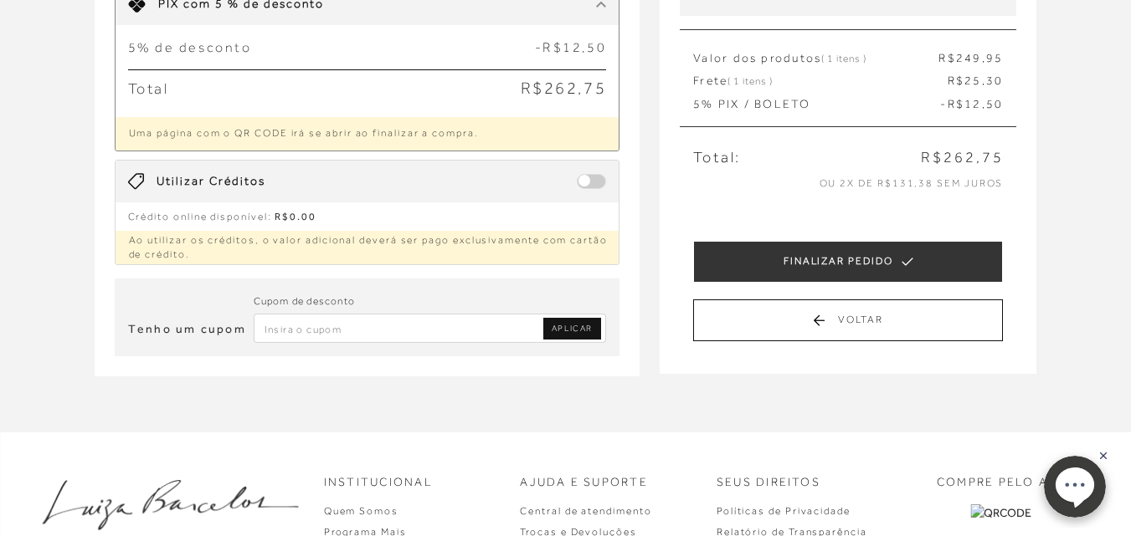
scroll to position [254, 0]
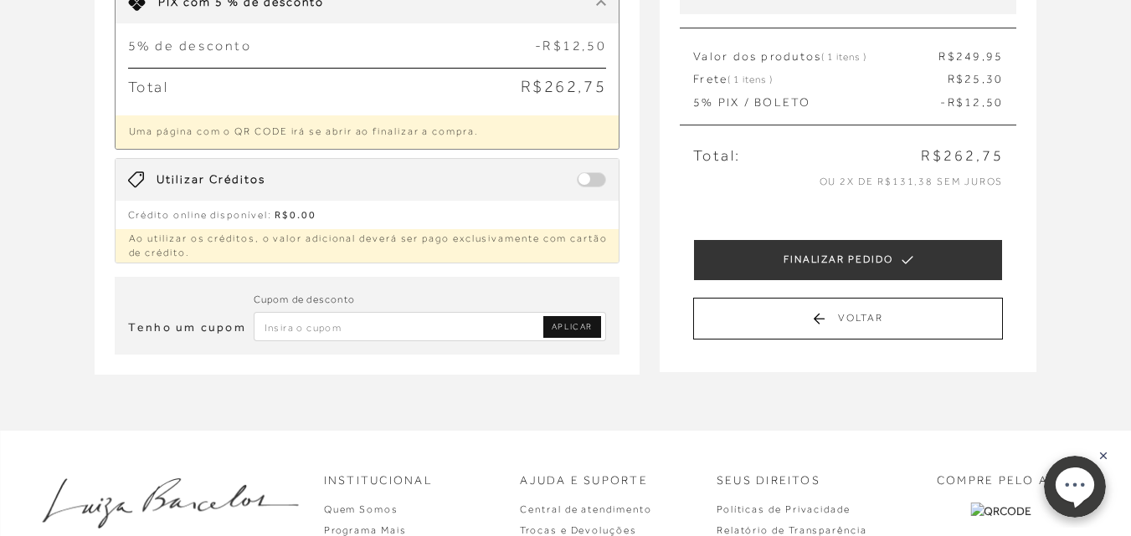
click at [405, 310] on div "Cupom de desconto" at bounding box center [430, 301] width 353 height 22
click at [403, 317] on input "Inserir Código da Promoção" at bounding box center [430, 326] width 353 height 29
type input "PRIMEIRALB"
click at [572, 326] on span "APLICAR" at bounding box center [571, 327] width 41 height 12
click at [382, 341] on input "Inserir Código da Promoção" at bounding box center [430, 326] width 353 height 29
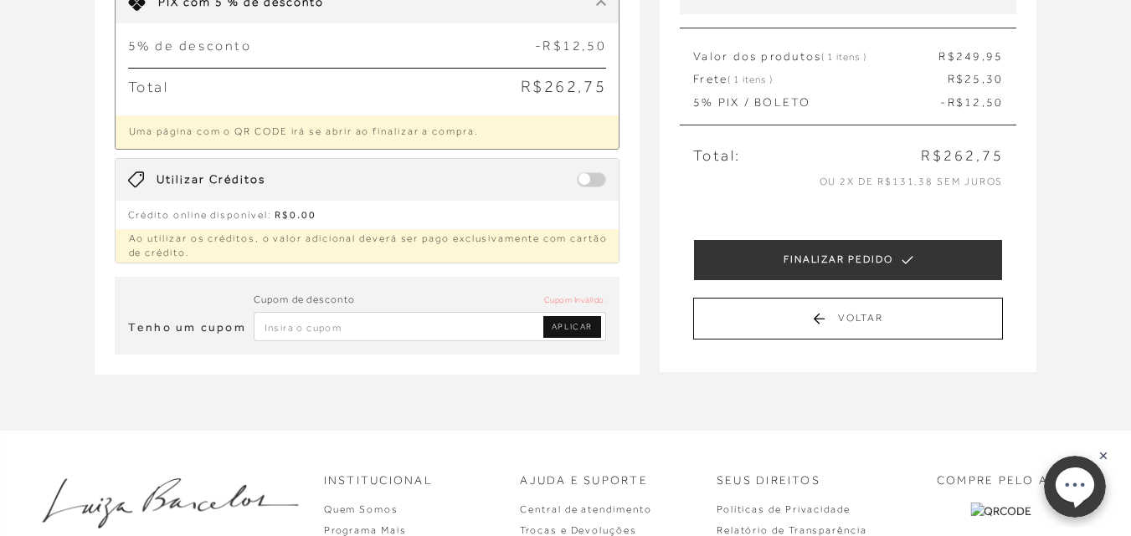
paste input "PRIMEIRALB"
type input "PRIMEIRALB"
click at [553, 317] on link "APLICAR" at bounding box center [572, 327] width 58 height 22
click at [644, 229] on div "Selecione a forma de pagamento FORMA DE PAGAMENTO Cartão de Crédito Limite: R$ …" at bounding box center [378, 69] width 566 height 390
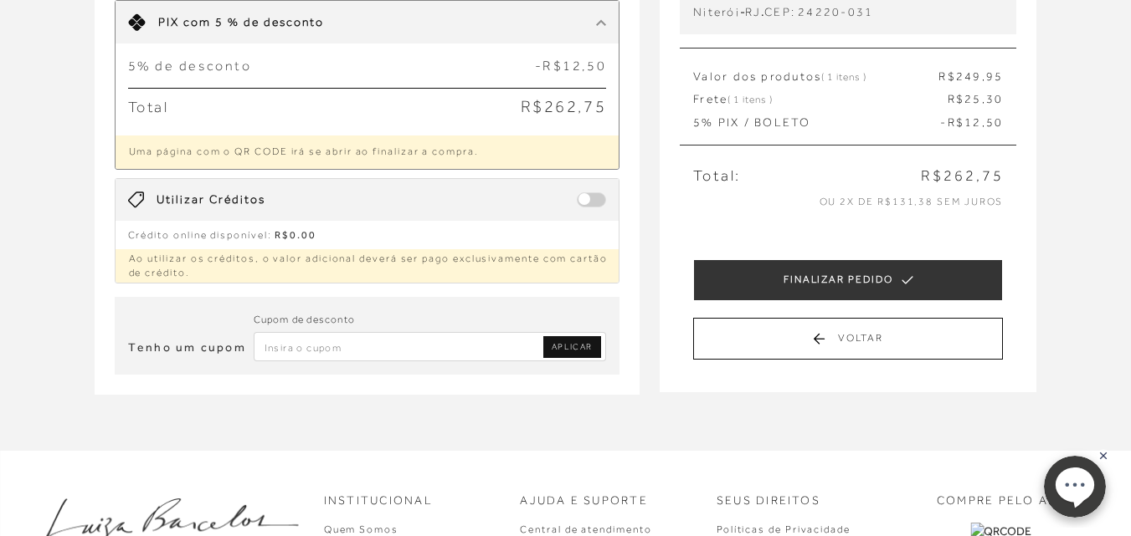
scroll to position [201, 0]
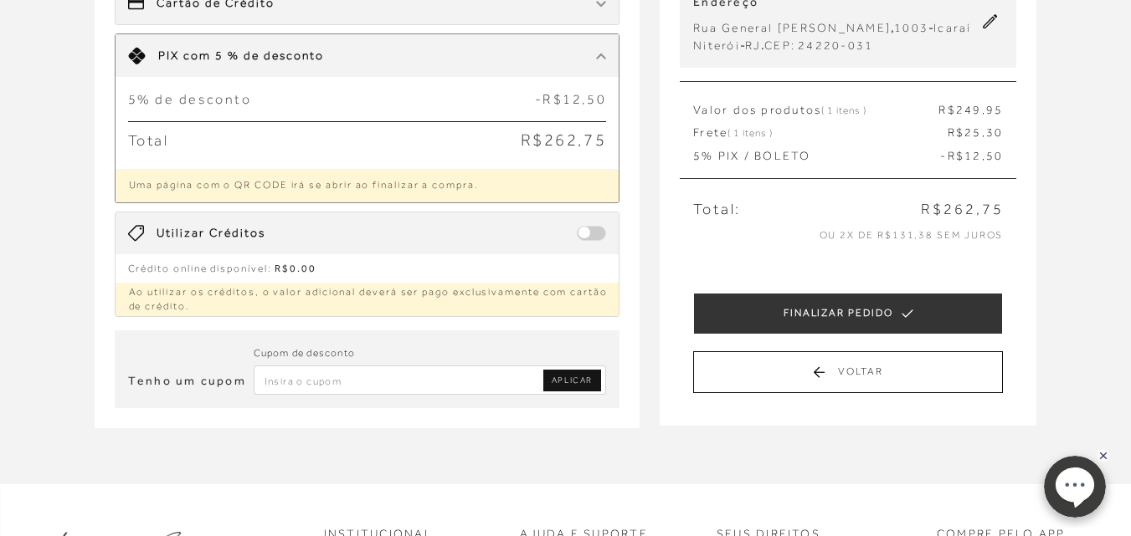
click at [0, 192] on div "Receber em casa SANDÁLIA RASTEIRA EM COURO BEGE COM CRISTAIS CÓD: 600100662 Nº …" at bounding box center [565, 195] width 1131 height 575
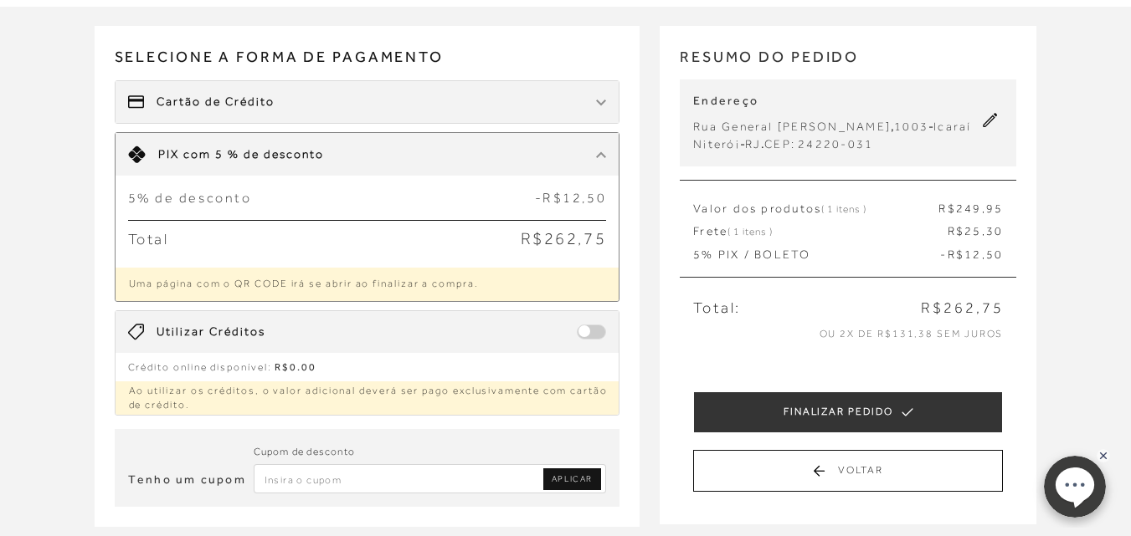
scroll to position [100, 0]
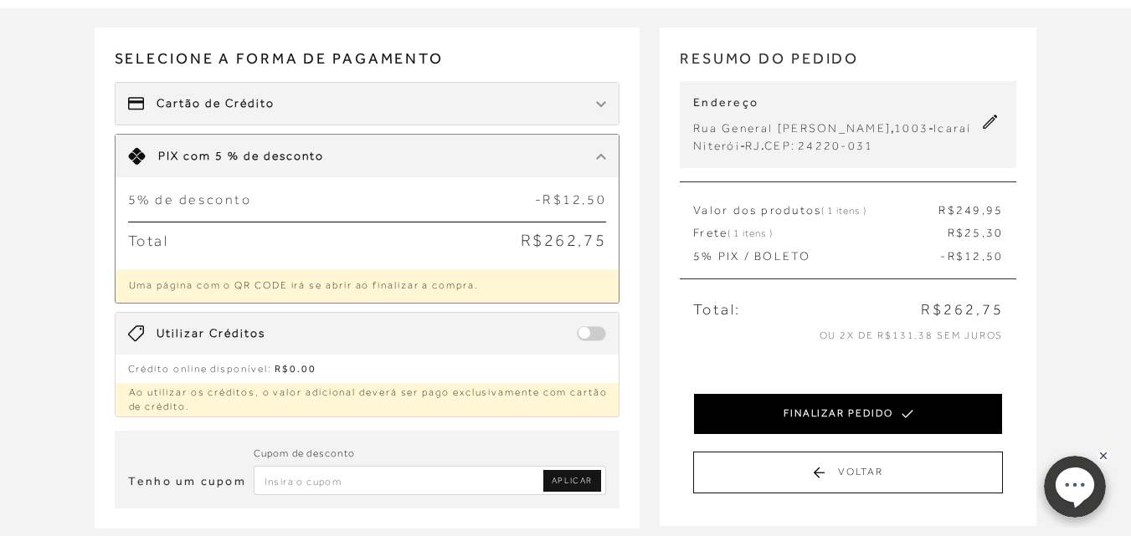
click at [760, 410] on button "FINALIZAR PEDIDO" at bounding box center [848, 414] width 310 height 42
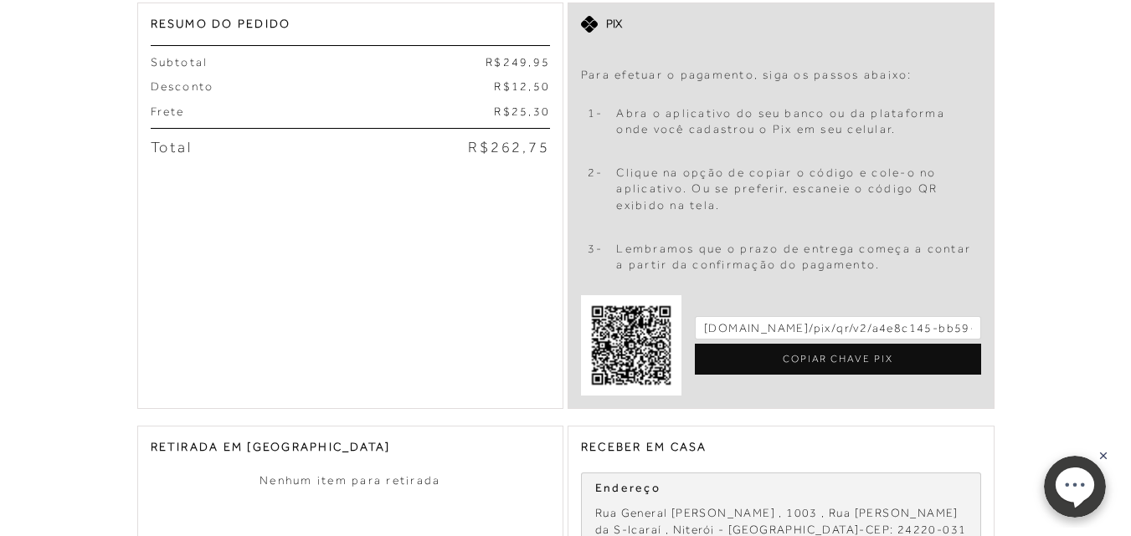
scroll to position [402, 0]
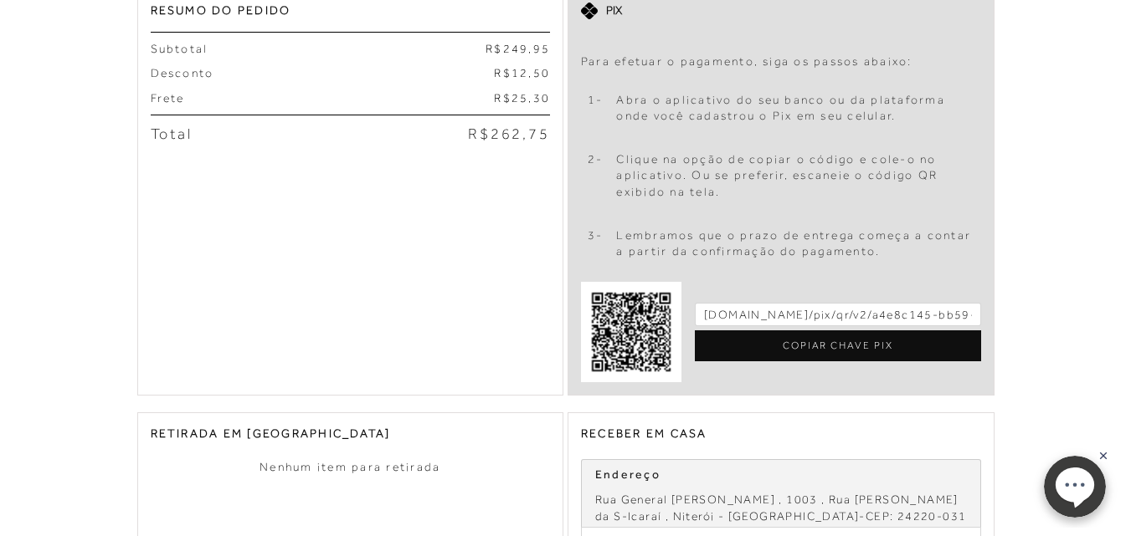
click at [49, 310] on div "Pedido realizado com sucesso! Nº do pedido: o37951893 Após concluir o passo a p…" at bounding box center [565, 261] width 1131 height 1126
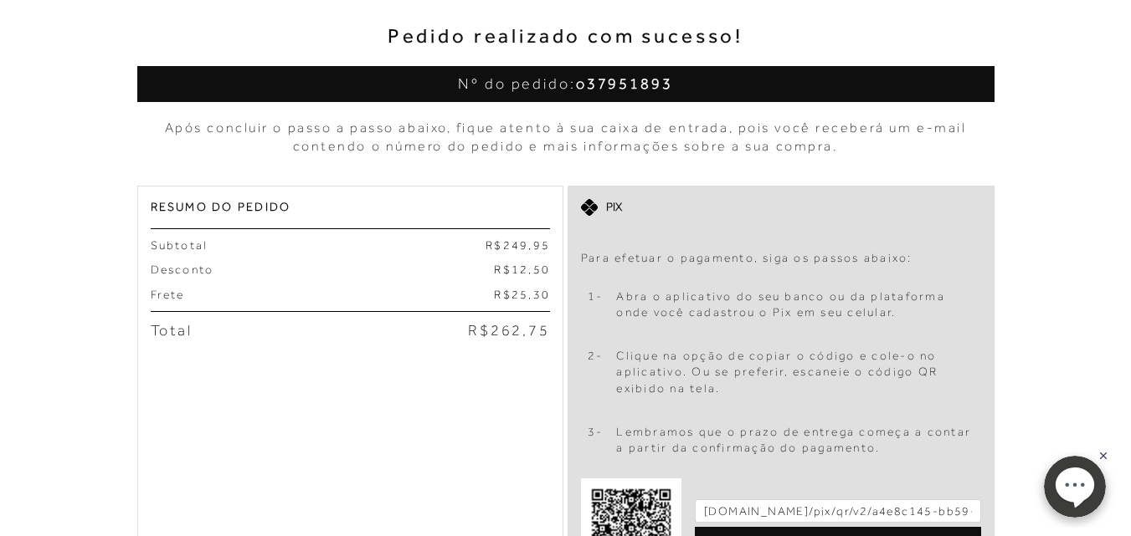
scroll to position [0, 0]
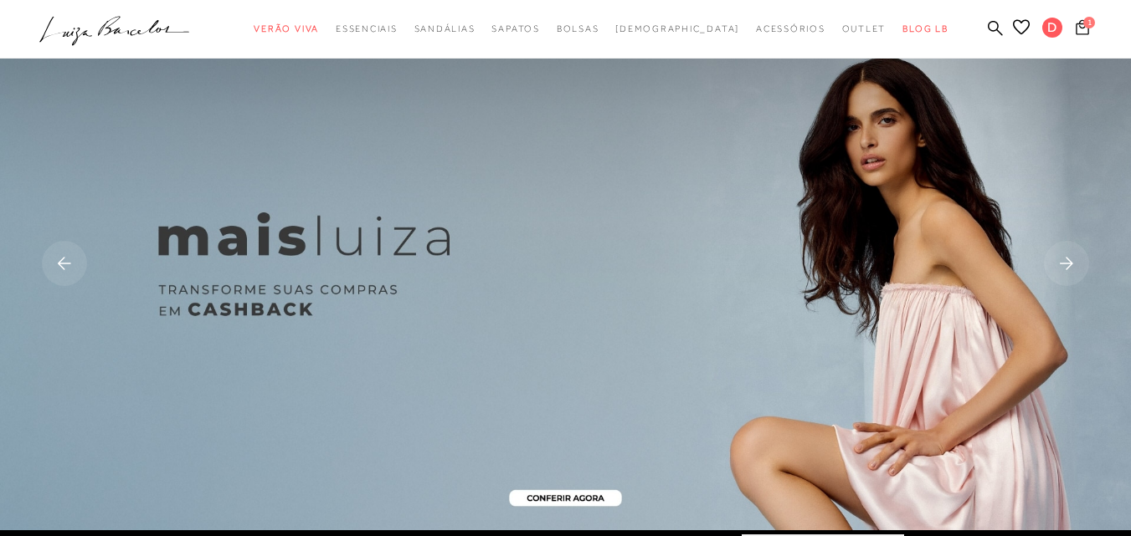
click at [1075, 23] on icon at bounding box center [1081, 26] width 13 height 15
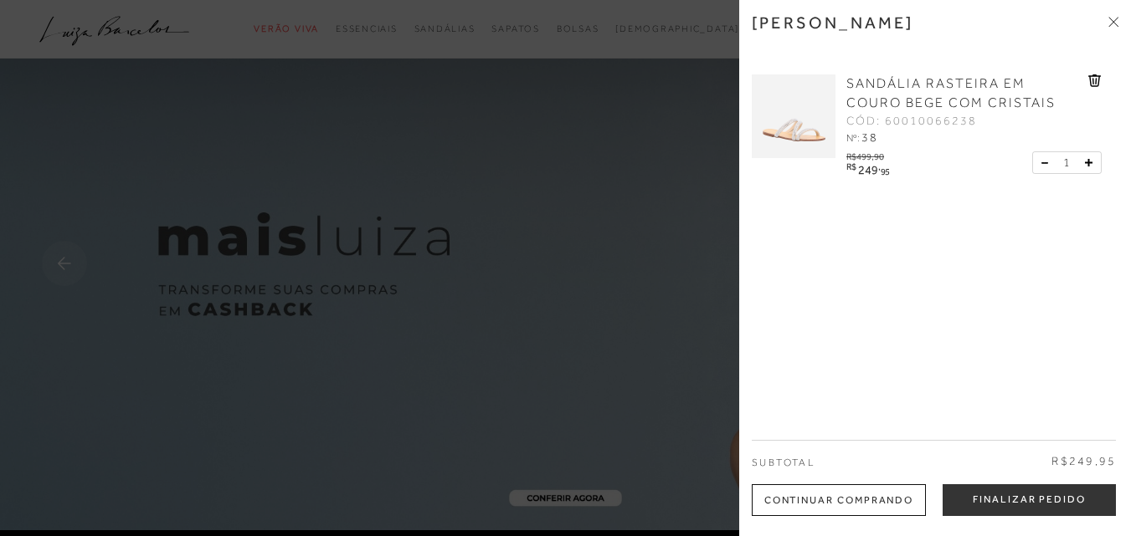
click at [1115, 24] on icon at bounding box center [1115, 23] width 5 height 5
